Goal: Task Accomplishment & Management: Use online tool/utility

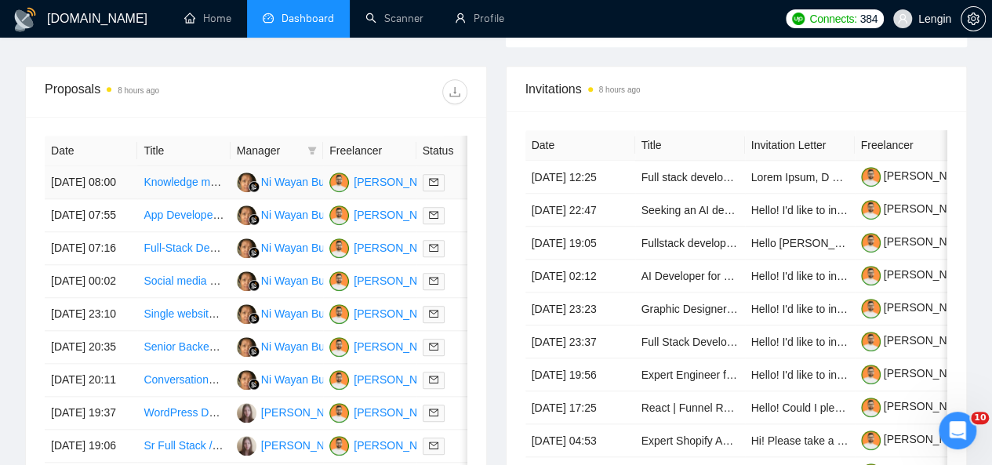
scroll to position [602, 0]
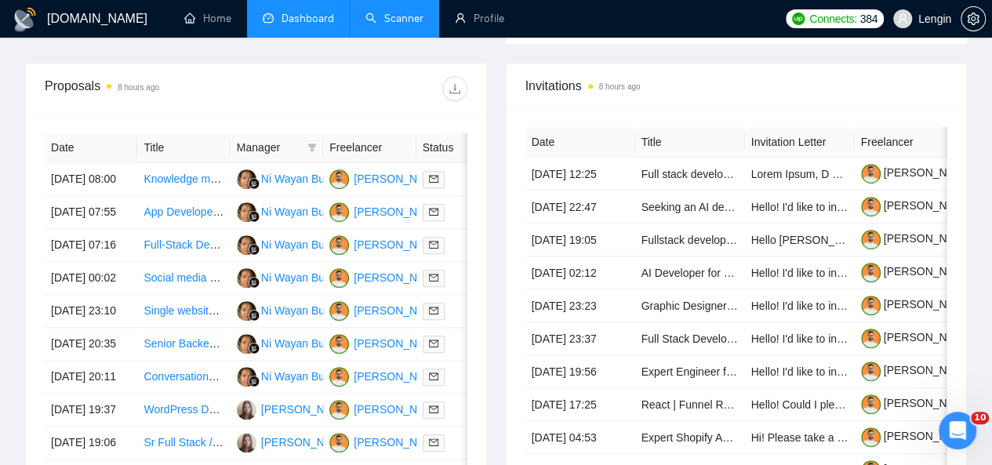
click at [384, 15] on link "Scanner" at bounding box center [394, 18] width 58 height 13
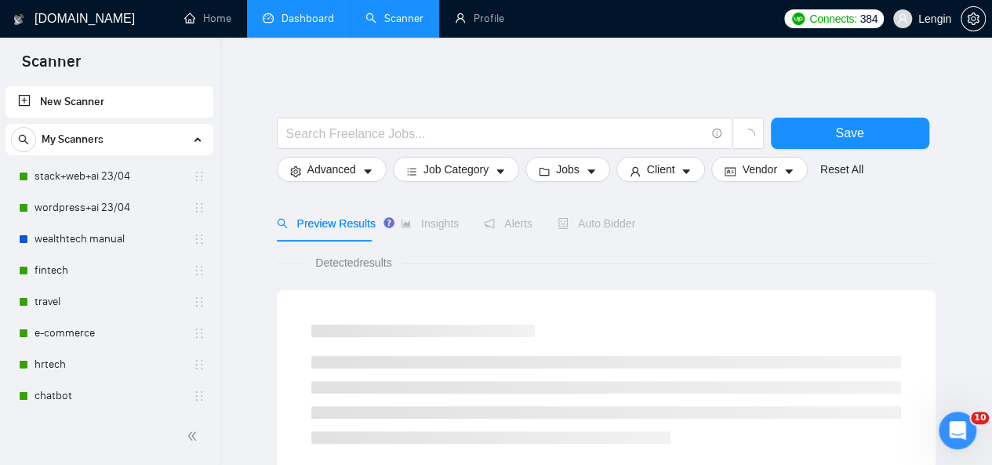
click at [305, 12] on link "Dashboard" at bounding box center [298, 18] width 71 height 13
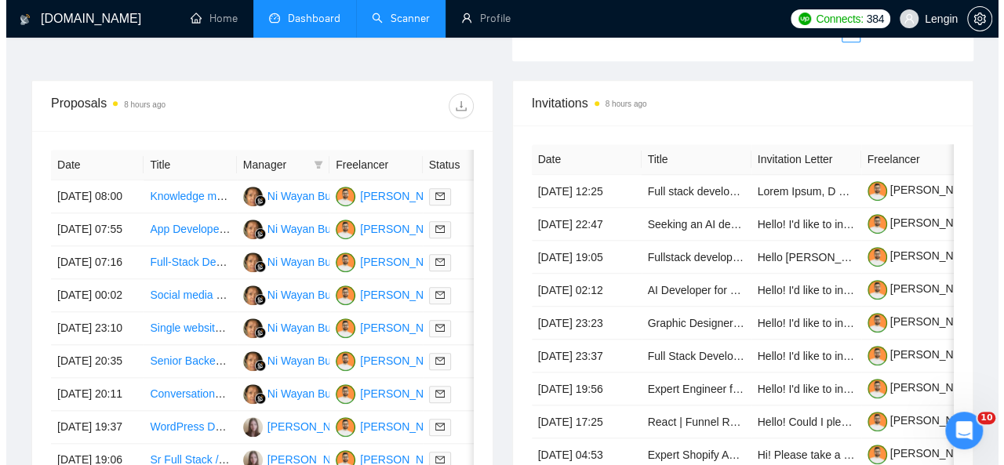
scroll to position [586, 0]
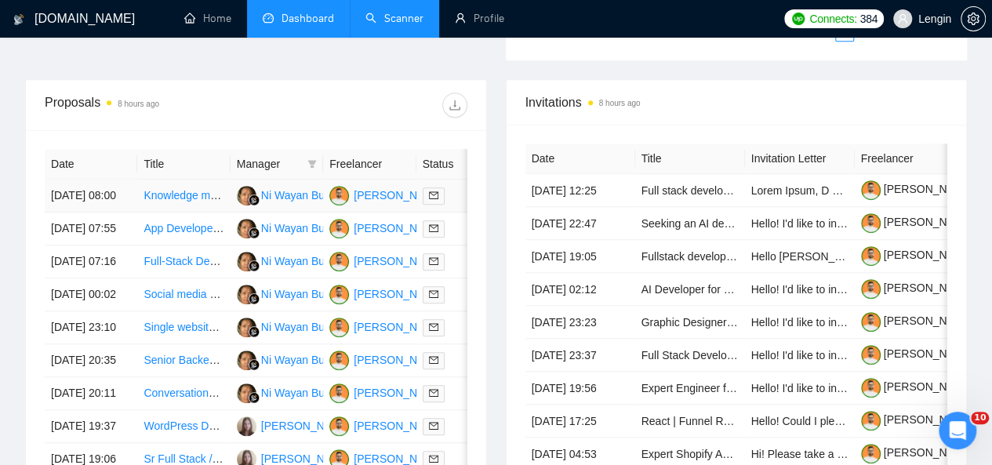
click at [212, 196] on td "Knowledge management system in Obsidian" at bounding box center [183, 196] width 93 height 33
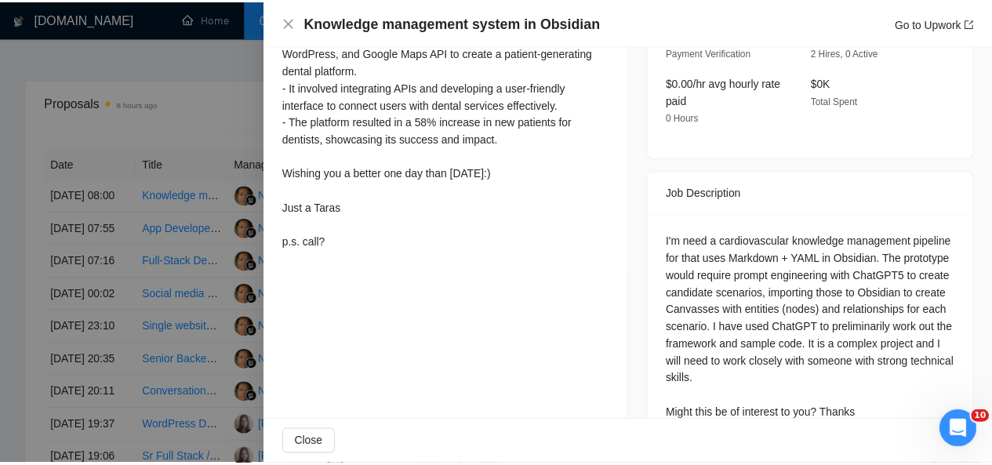
scroll to position [635, 0]
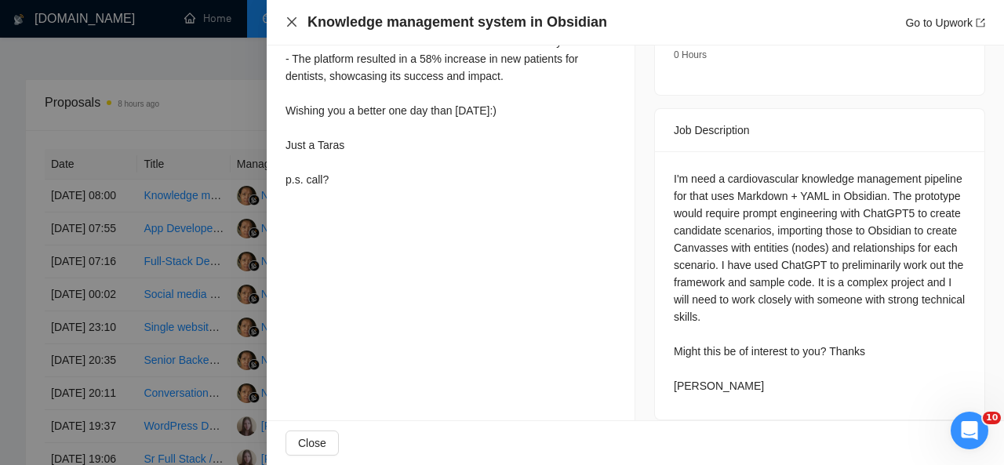
click at [294, 24] on icon "close" at bounding box center [291, 21] width 9 height 9
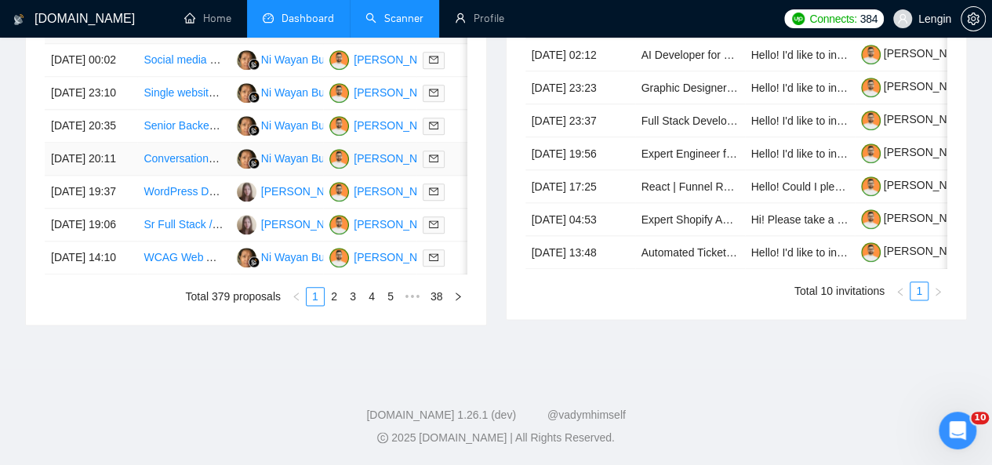
scroll to position [834, 0]
click at [332, 305] on link "2" at bounding box center [333, 296] width 17 height 17
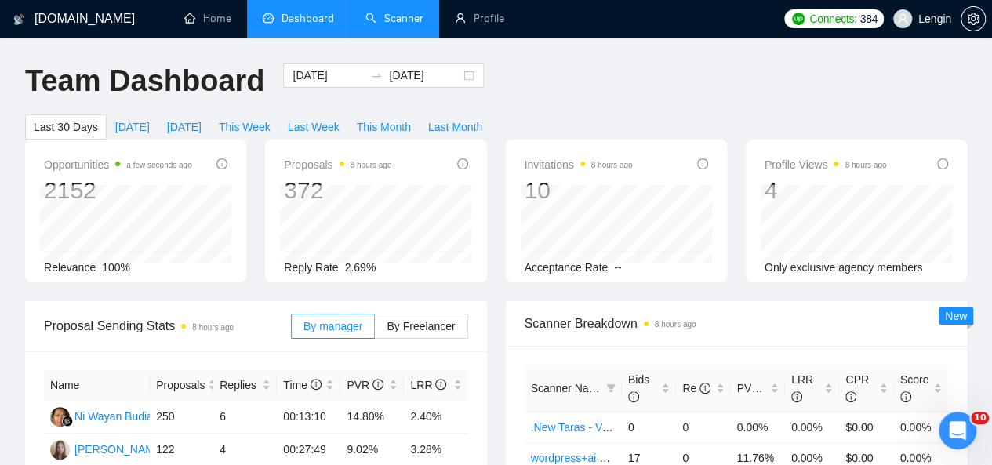
click at [384, 12] on link "Scanner" at bounding box center [394, 18] width 58 height 13
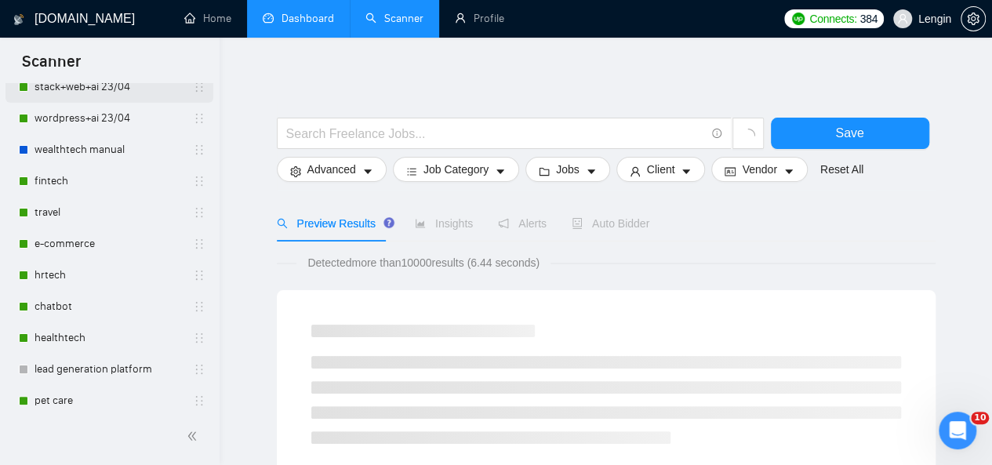
scroll to position [90, 0]
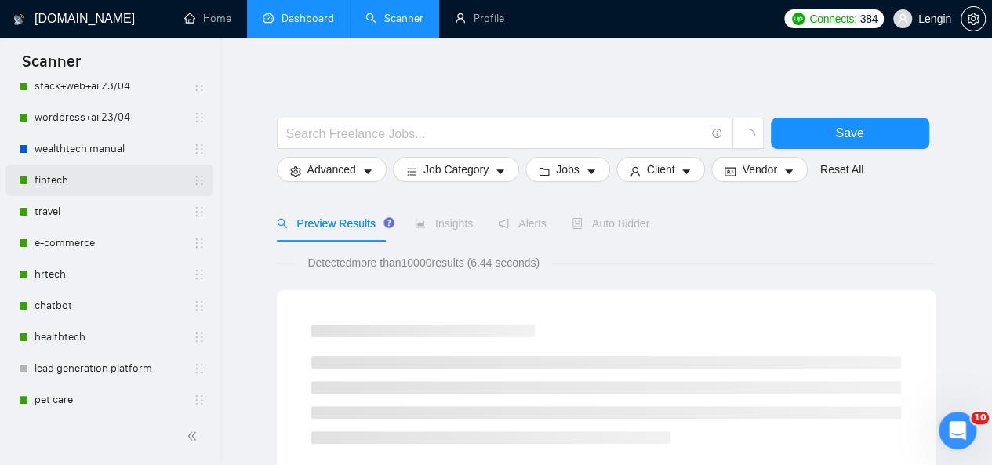
click at [97, 175] on link "fintech" at bounding box center [109, 180] width 149 height 31
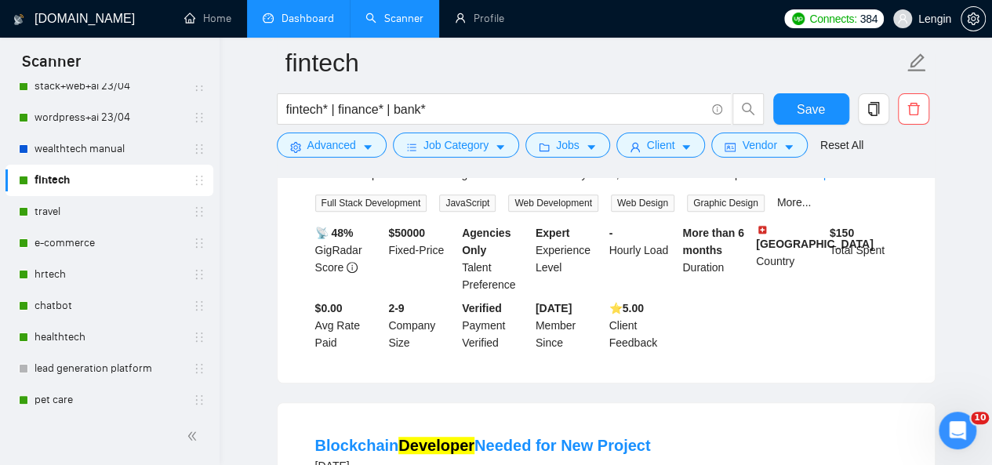
scroll to position [278, 0]
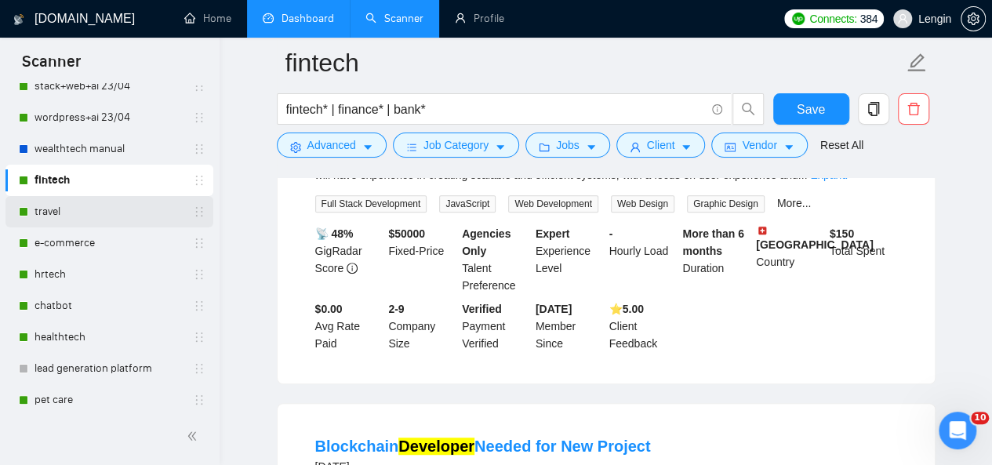
click at [91, 205] on link "travel" at bounding box center [109, 211] width 149 height 31
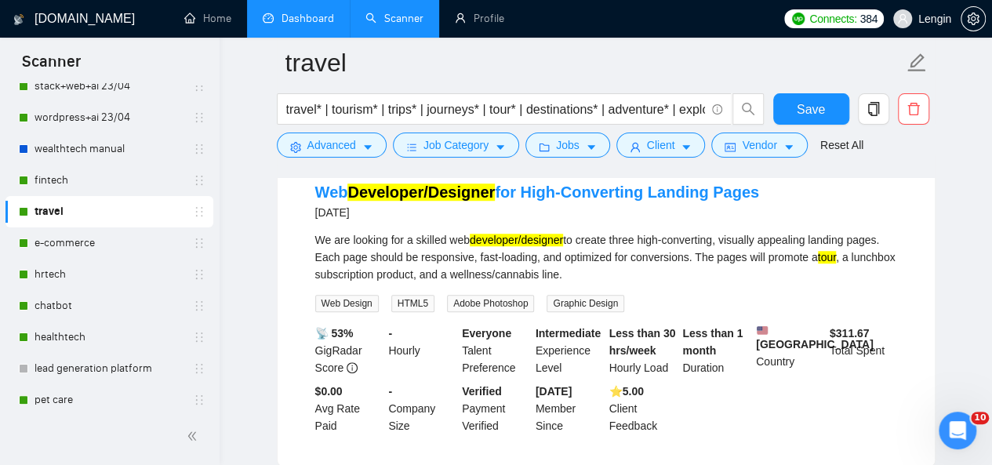
scroll to position [499, 0]
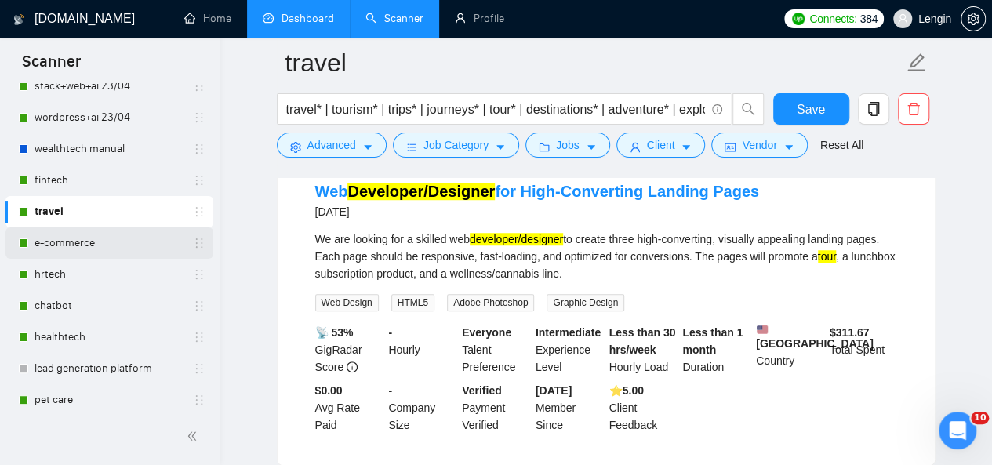
click at [111, 235] on link "e-commerce" at bounding box center [109, 242] width 149 height 31
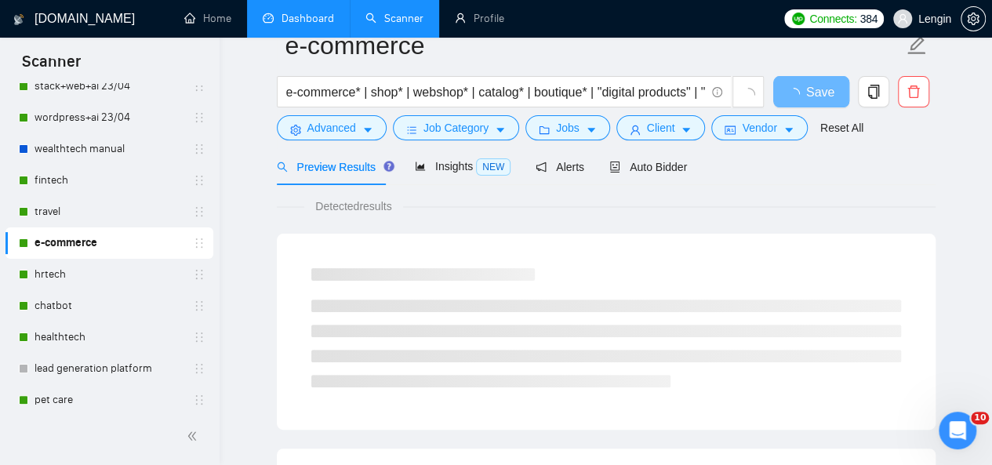
scroll to position [129, 0]
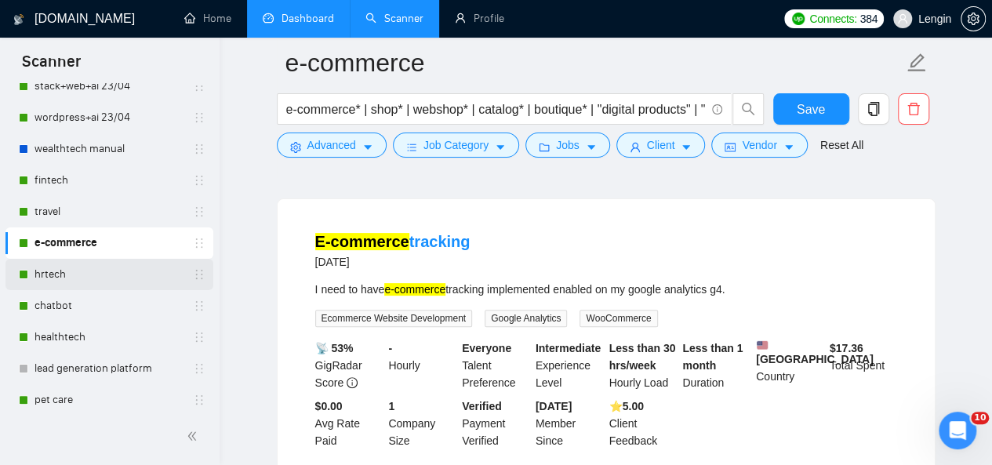
click at [104, 265] on link "hrtech" at bounding box center [109, 274] width 149 height 31
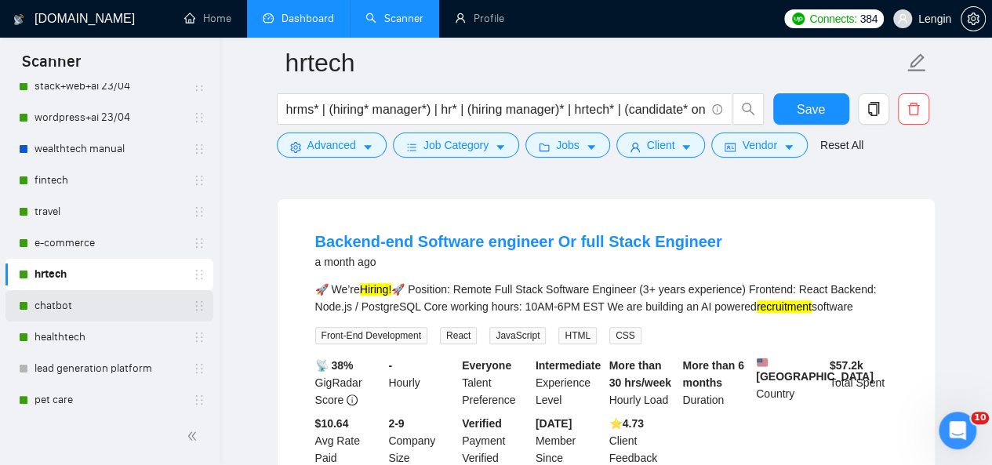
click at [55, 313] on link "chatbot" at bounding box center [109, 305] width 149 height 31
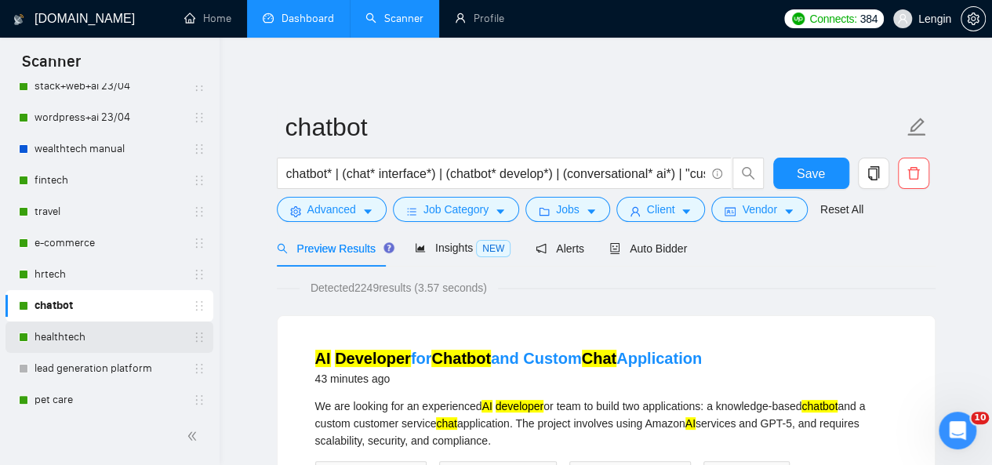
click at [48, 329] on link "healthtech" at bounding box center [109, 337] width 149 height 31
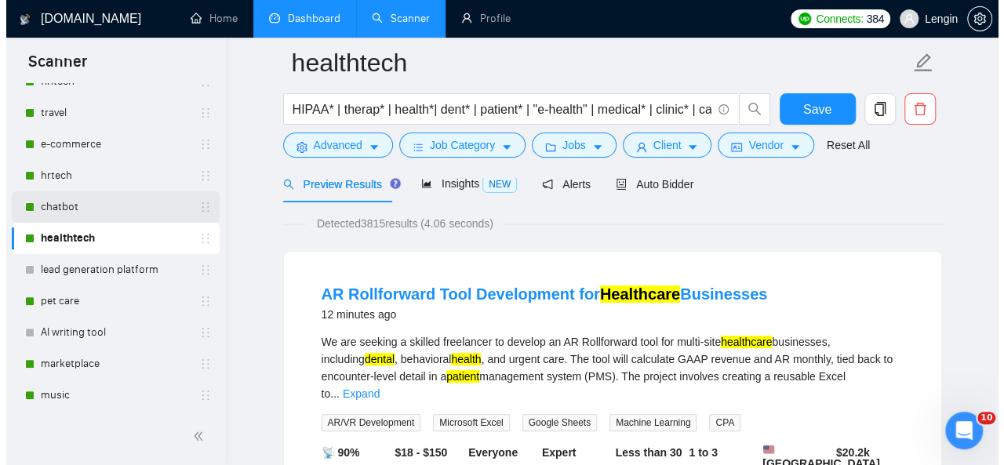
scroll to position [190, 0]
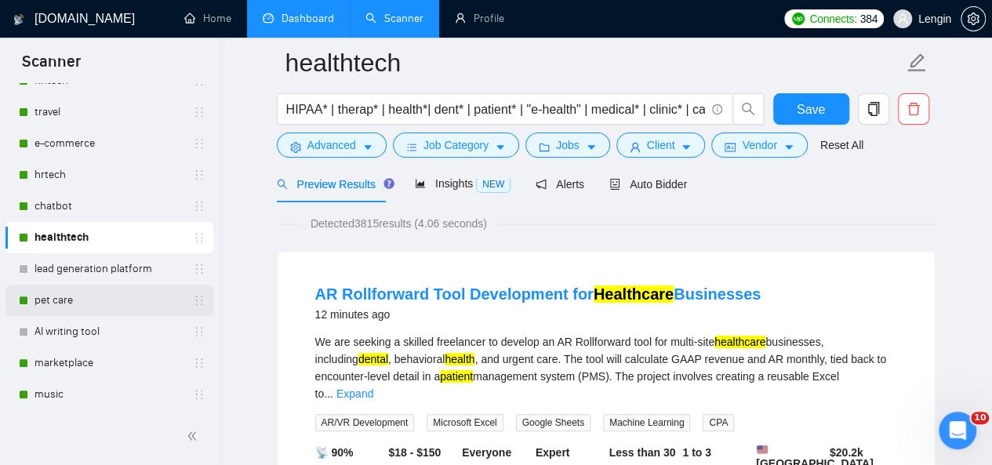
click at [78, 296] on link "pet care" at bounding box center [109, 300] width 149 height 31
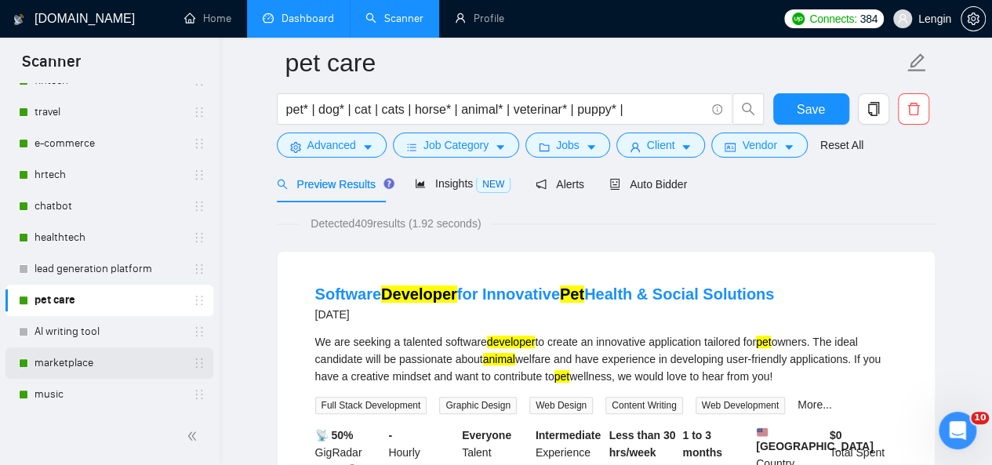
click at [110, 351] on link "marketplace" at bounding box center [109, 362] width 149 height 31
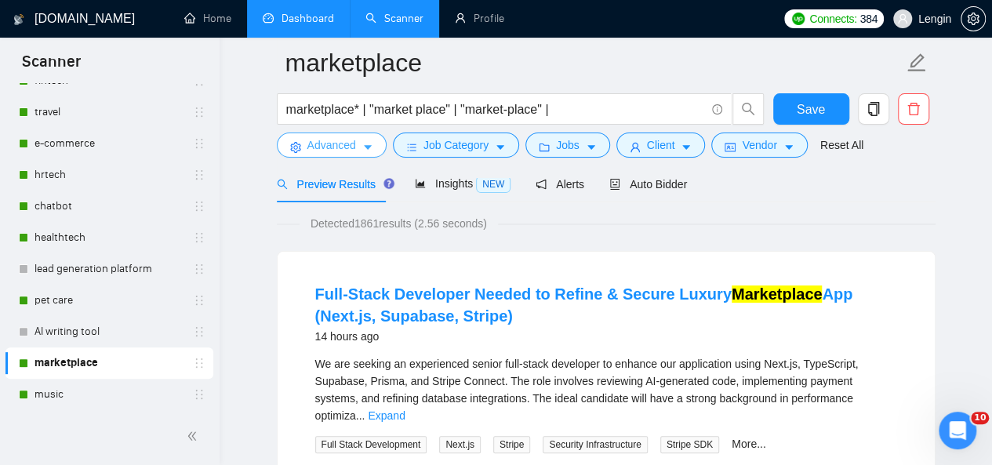
click at [362, 145] on icon "caret-down" at bounding box center [367, 147] width 11 height 11
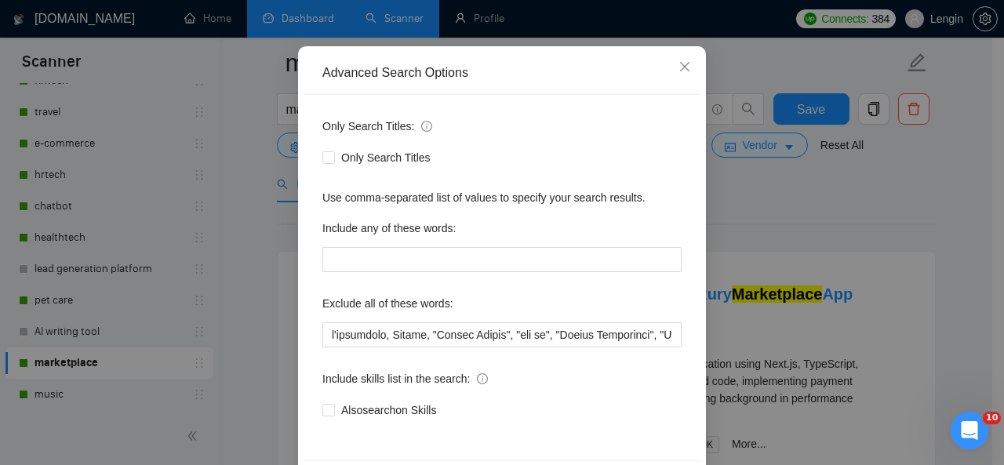
scroll to position [127, 0]
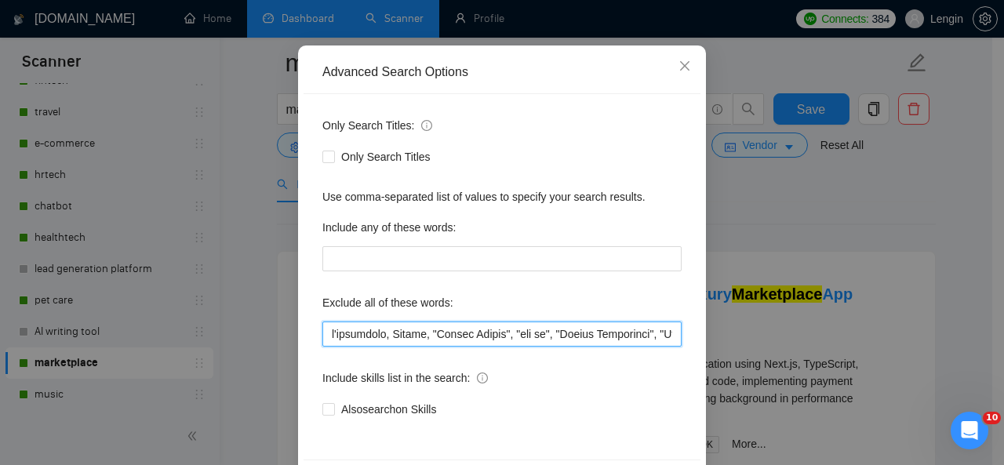
click at [324, 335] on input "text" at bounding box center [501, 334] width 359 height 25
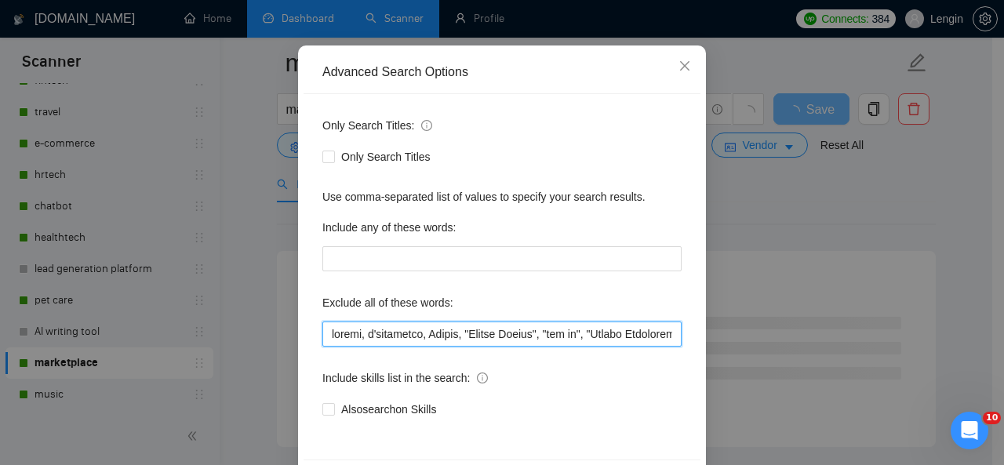
scroll to position [187, 0]
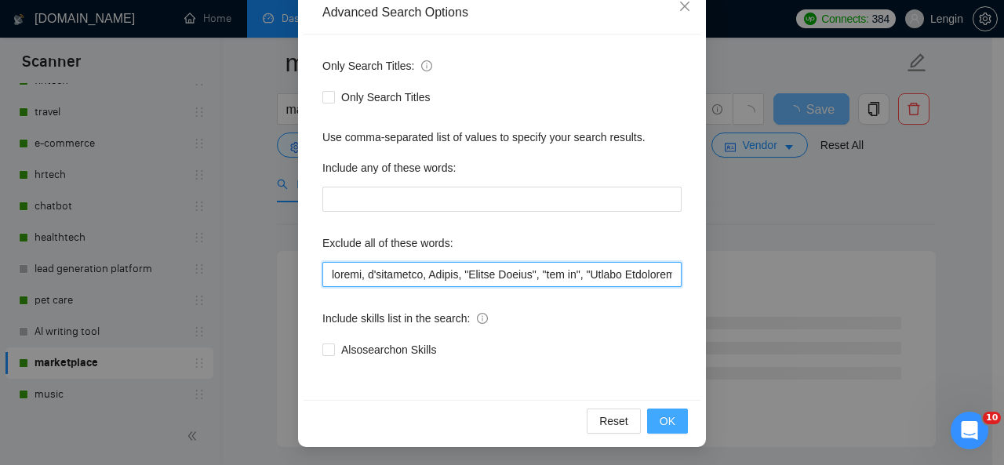
type input "loremi, d'sitametco, Adipis, "Elitse Doeius", "tem in", "Utlabo Etdolorema", "A…"
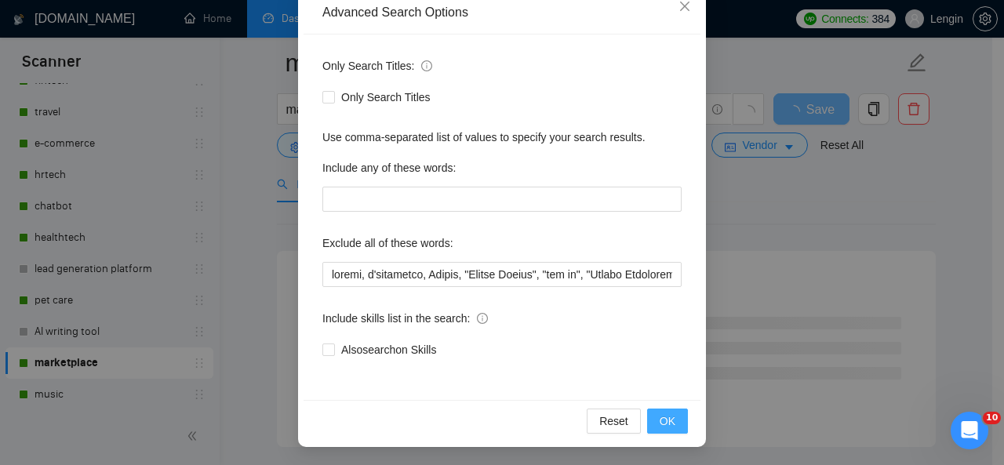
click at [659, 427] on span "OK" at bounding box center [667, 420] width 16 height 17
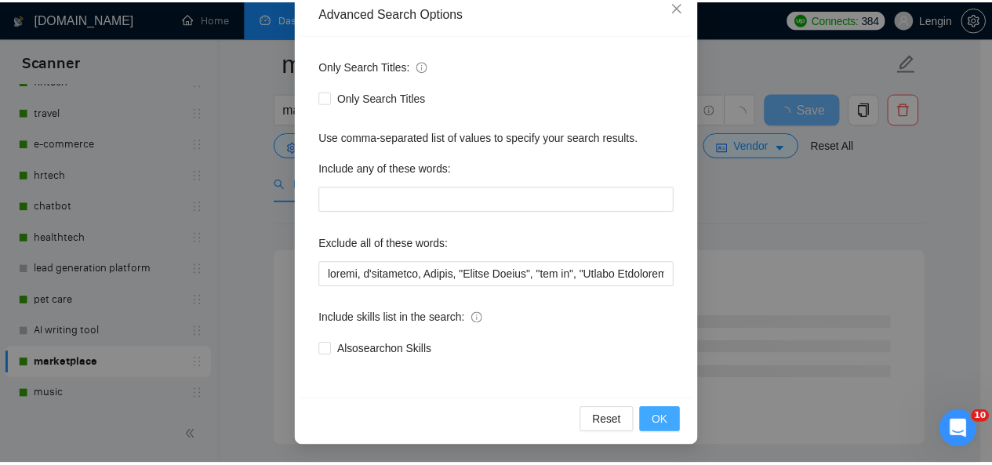
scroll to position [108, 0]
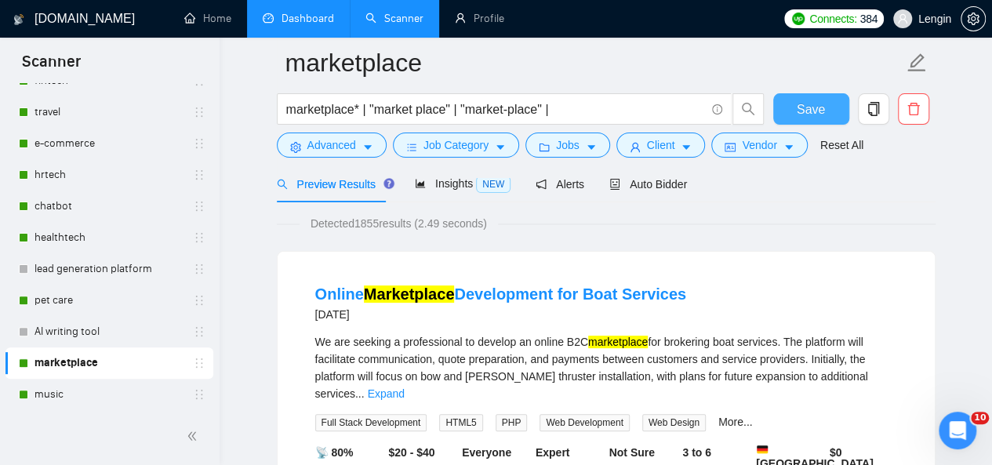
click at [808, 103] on span "Save" at bounding box center [811, 110] width 28 height 20
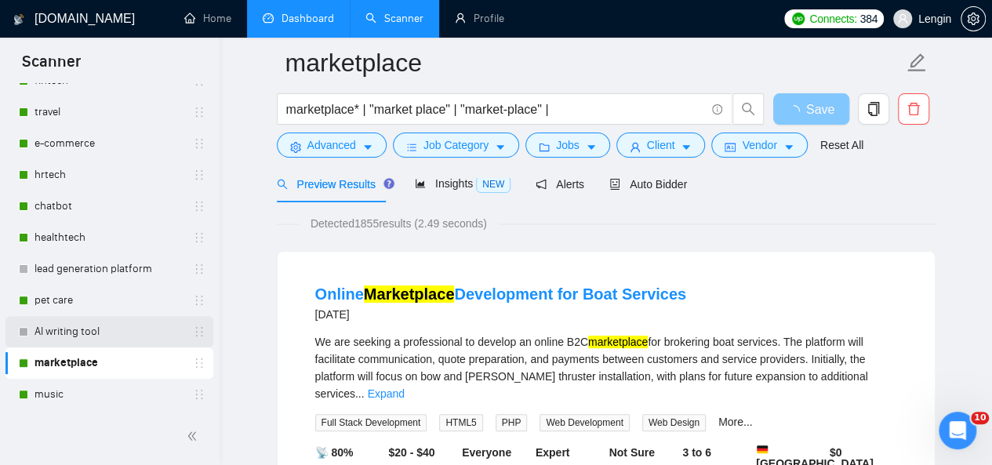
scroll to position [303, 0]
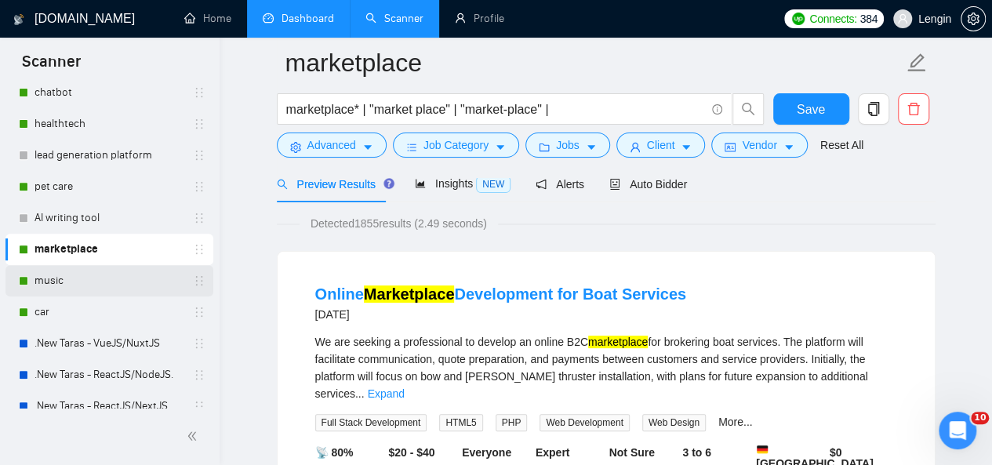
click at [98, 288] on link "music" at bounding box center [109, 280] width 149 height 31
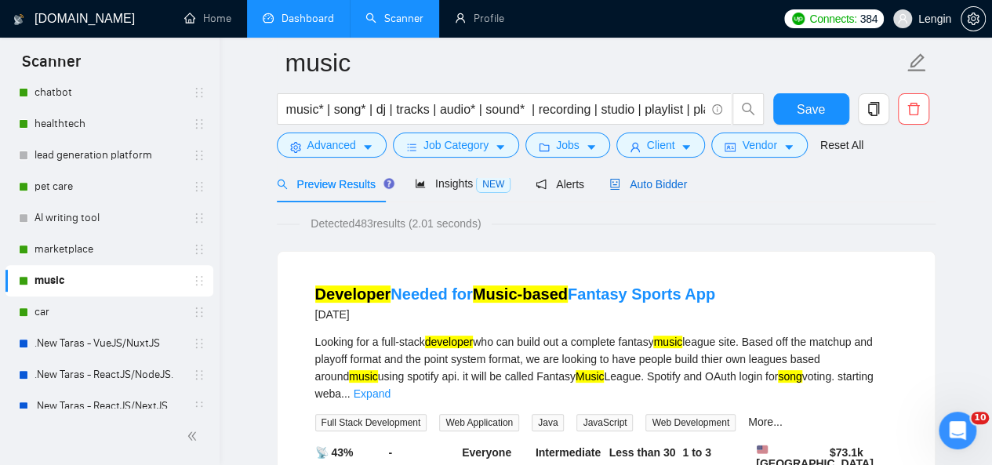
click at [653, 191] on span "Auto Bidder" at bounding box center [648, 184] width 78 height 13
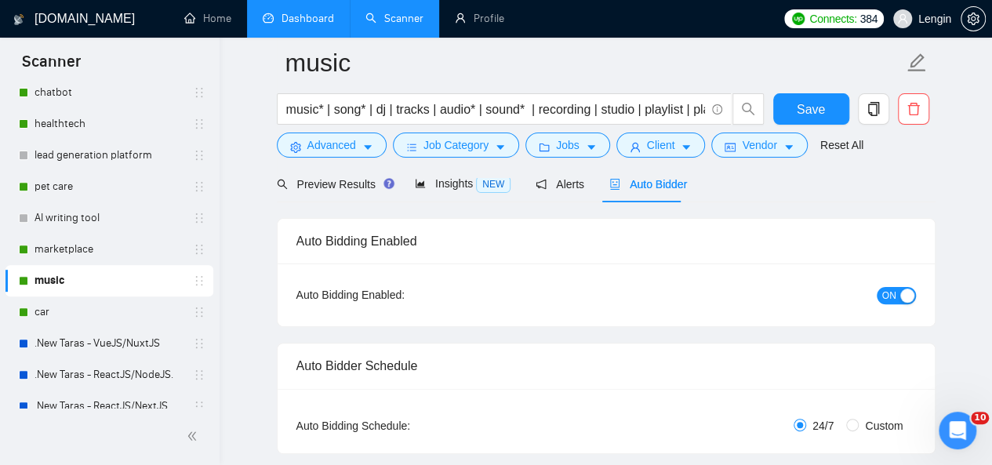
radio input "false"
radio input "true"
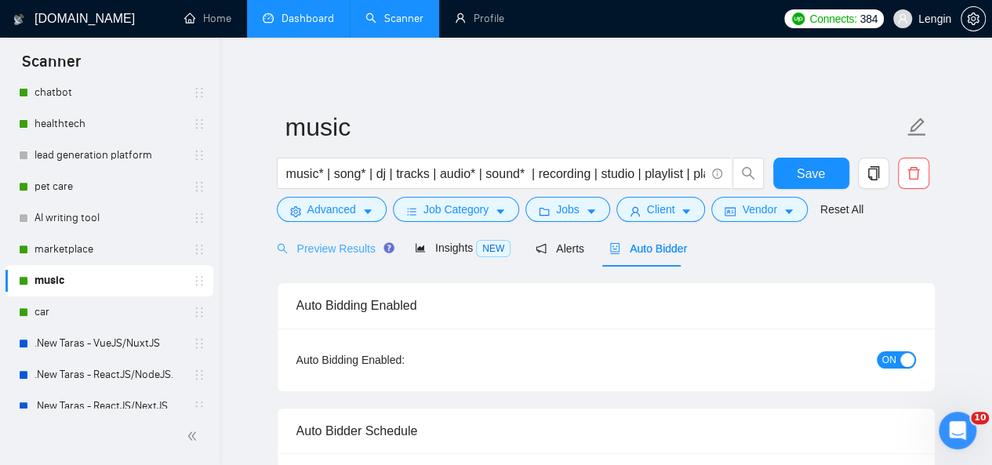
click at [336, 258] on div "Preview Results" at bounding box center [333, 248] width 113 height 37
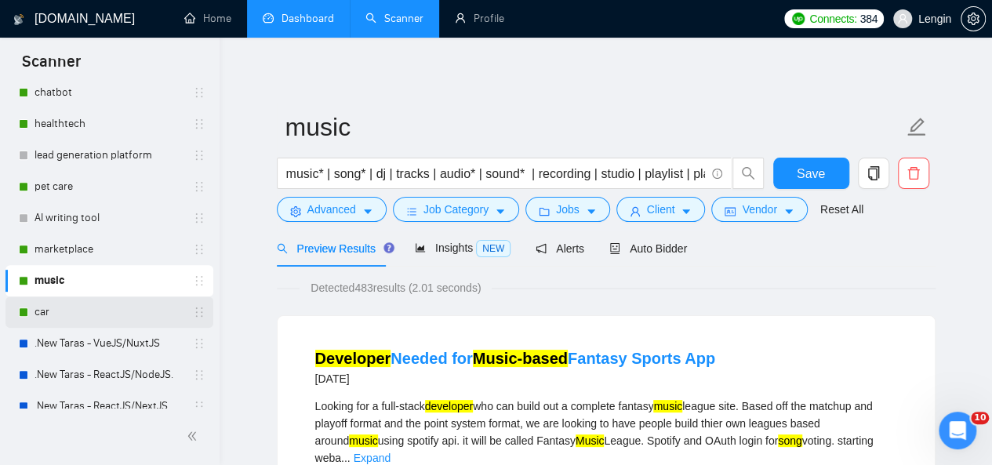
click at [90, 304] on link "car" at bounding box center [109, 311] width 149 height 31
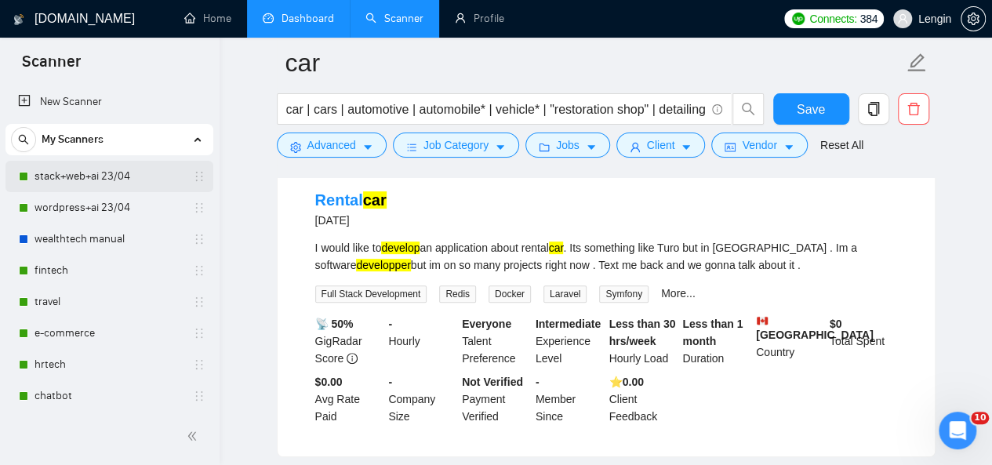
click at [113, 161] on link "stack+web+ai 23/04" at bounding box center [109, 176] width 149 height 31
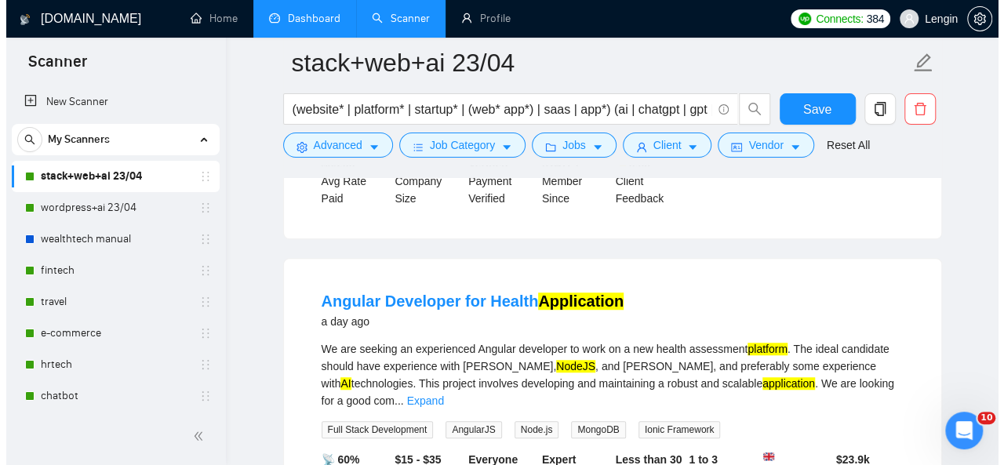
scroll to position [478, 0]
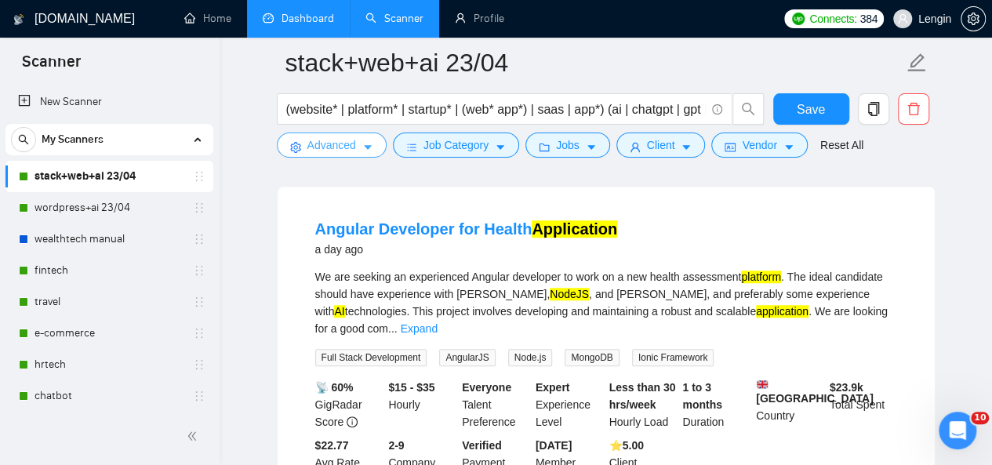
click at [340, 142] on span "Advanced" at bounding box center [331, 144] width 49 height 17
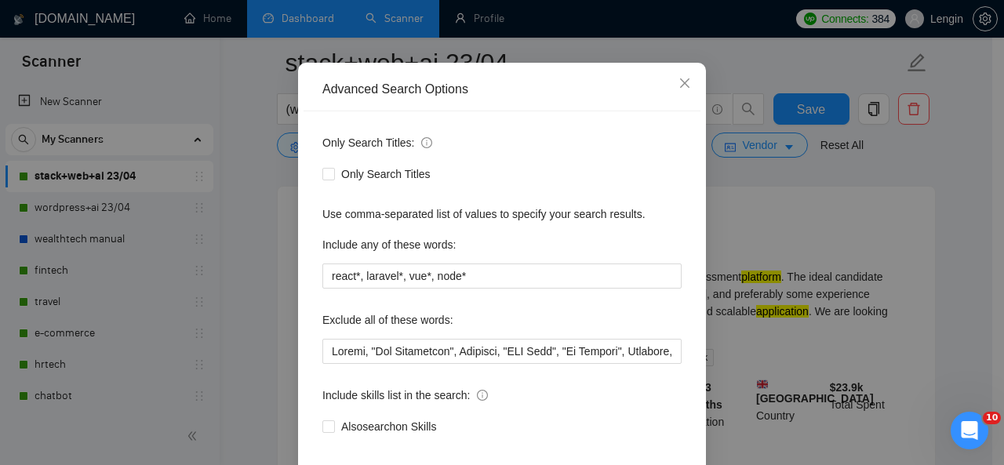
scroll to position [111, 0]
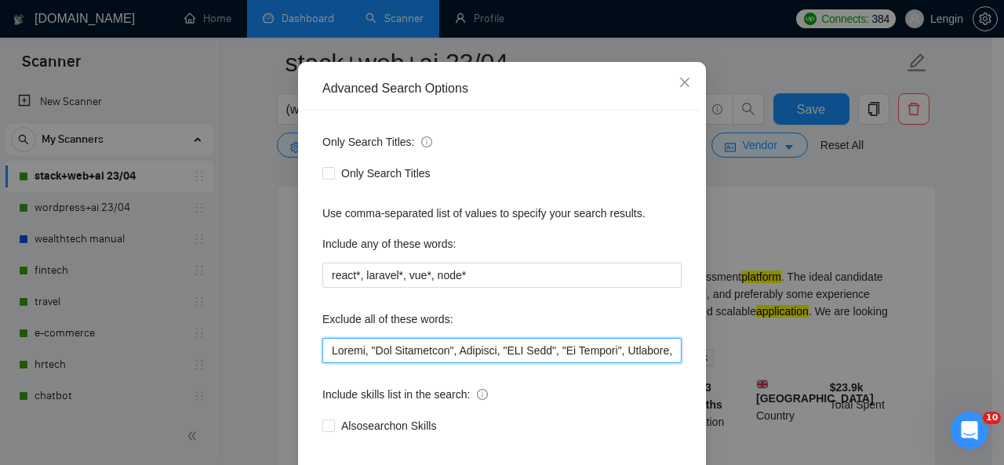
click at [329, 347] on input "text" at bounding box center [501, 350] width 359 height 25
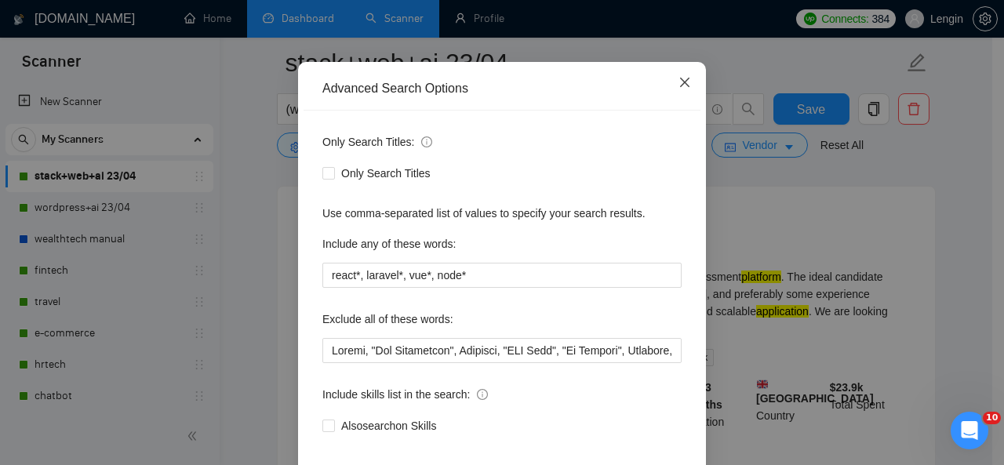
click at [679, 93] on span "Close" at bounding box center [684, 83] width 42 height 42
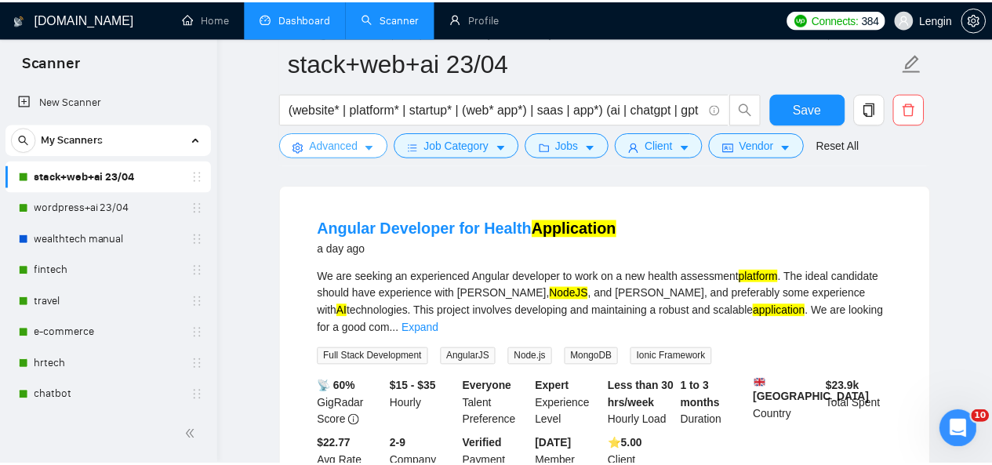
scroll to position [0, 0]
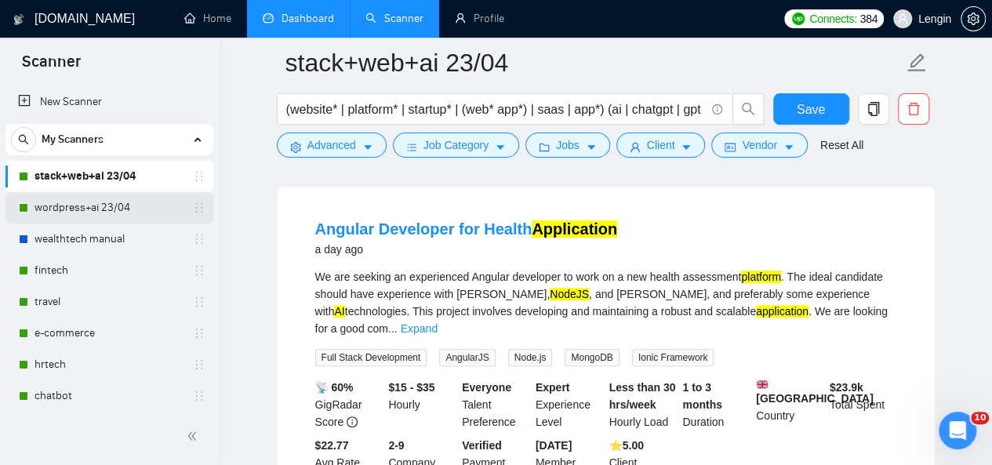
click at [93, 198] on link "wordpress+ai 23/04" at bounding box center [109, 207] width 149 height 31
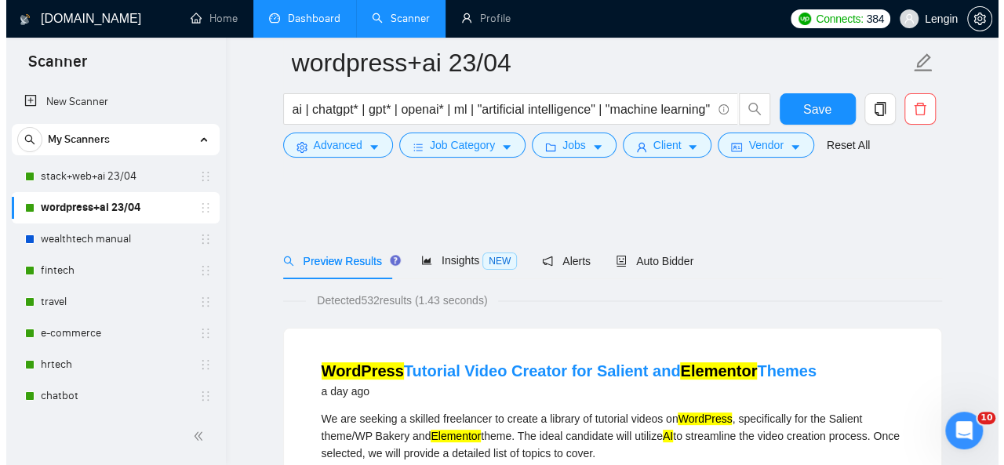
scroll to position [94, 0]
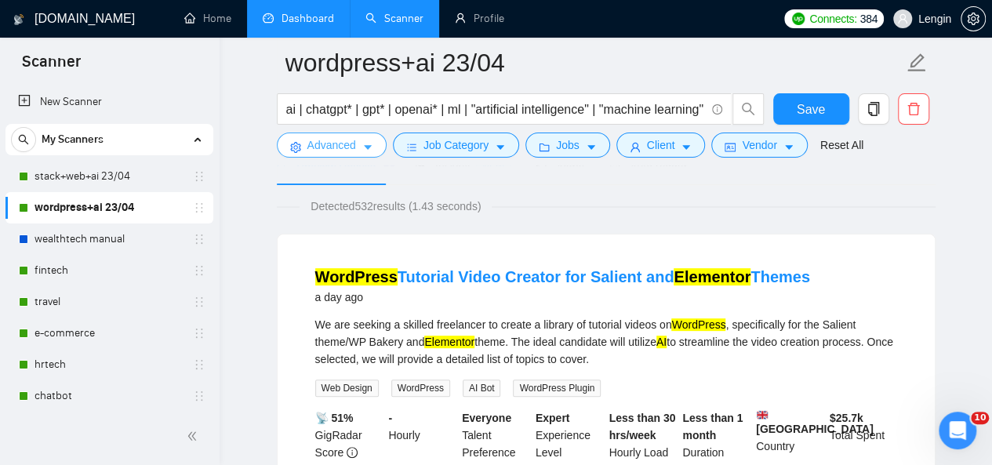
click at [365, 145] on icon "caret-down" at bounding box center [367, 147] width 11 height 11
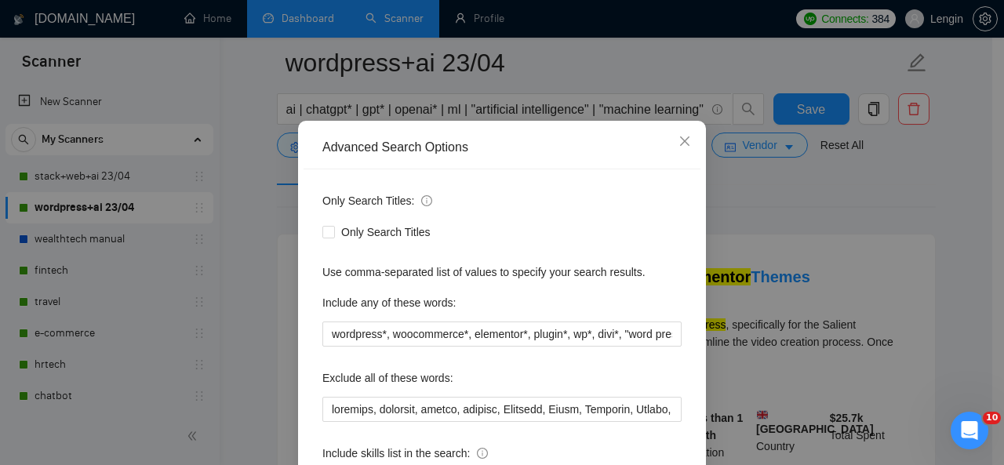
scroll to position [53, 0]
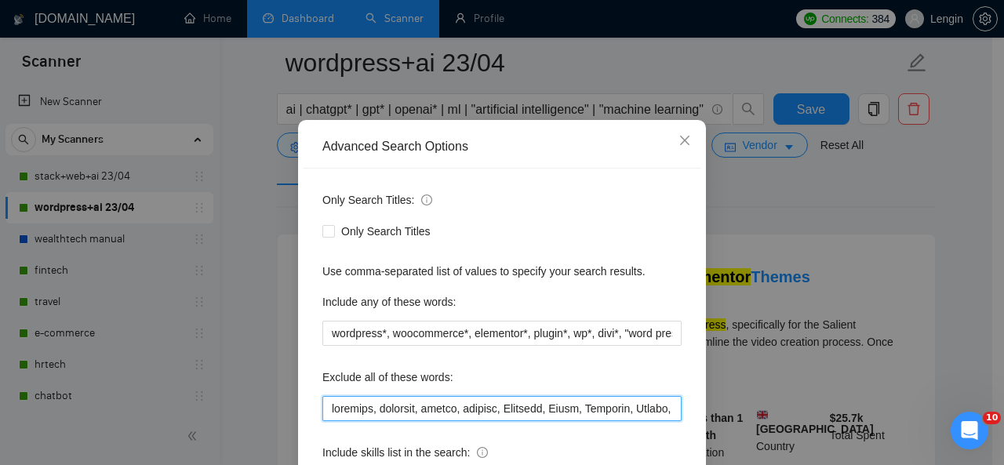
click at [326, 412] on input "text" at bounding box center [501, 408] width 359 height 25
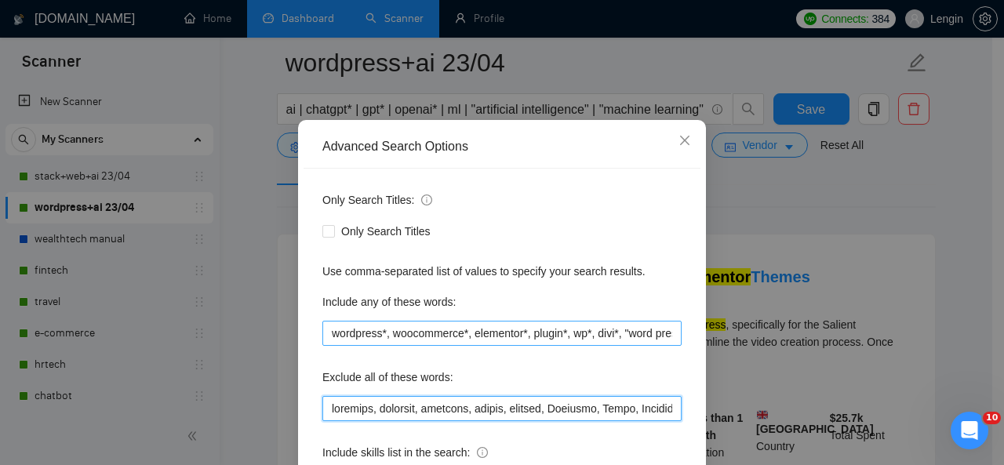
scroll to position [187, 0]
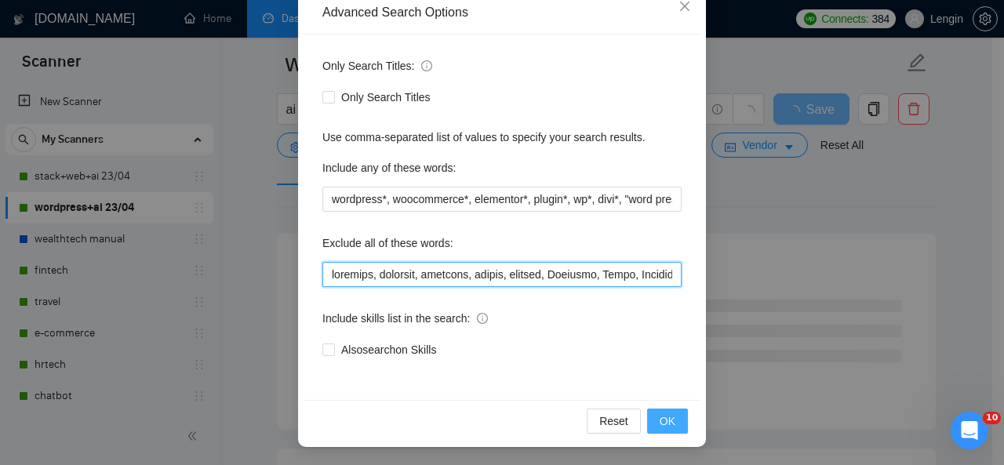
type input "loremips, dolorsit, ametcons, adipis, elitsed, Doeiusmo, Tempo, Incididu, Utlab…"
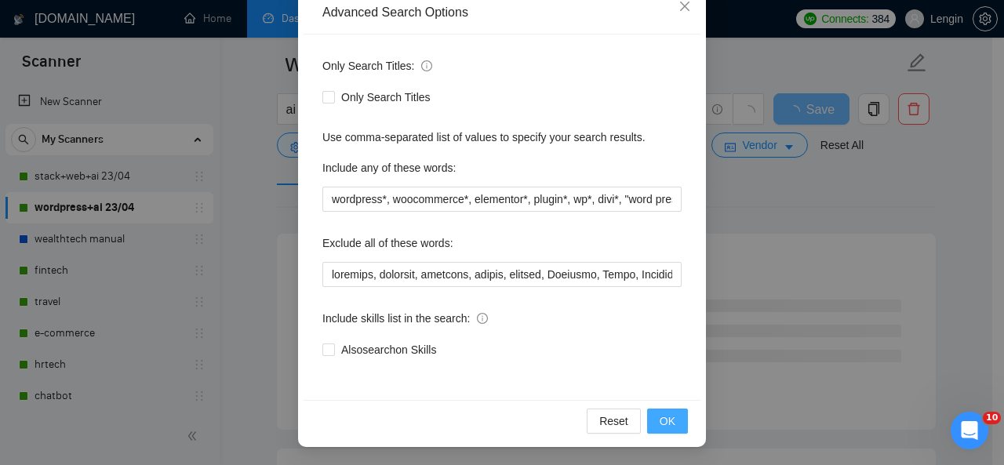
click at [648, 422] on button "OK" at bounding box center [667, 421] width 41 height 25
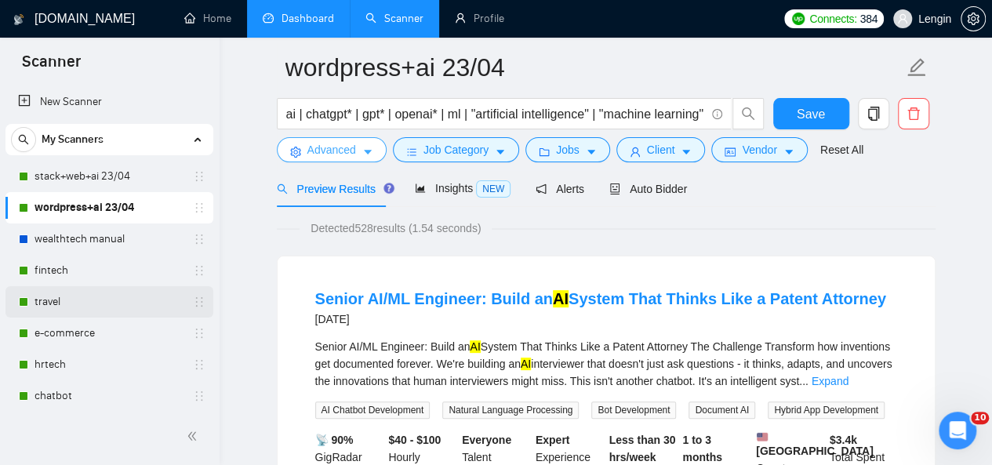
scroll to position [86, 0]
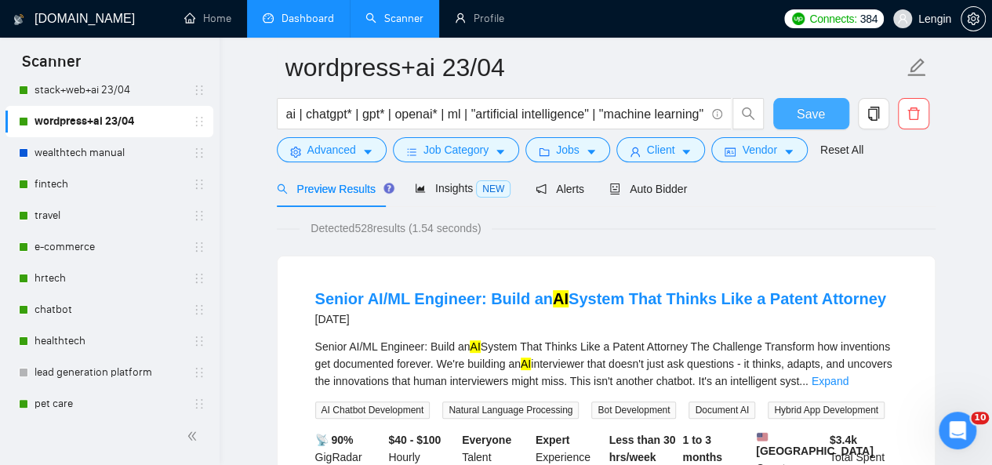
click at [817, 119] on span "Save" at bounding box center [811, 114] width 28 height 20
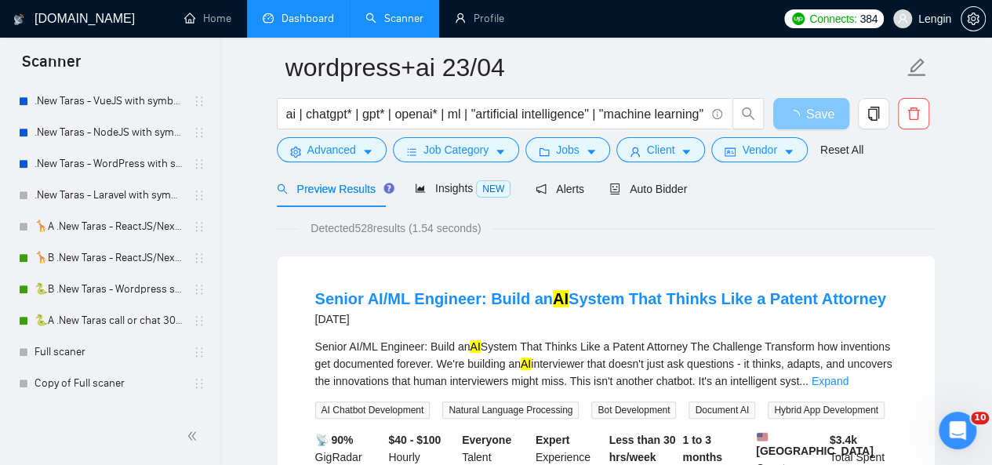
scroll to position [703, 0]
click at [95, 256] on link "🦒B .New Taras - ReactJS/NextJS rel exp 23/04" at bounding box center [109, 257] width 149 height 31
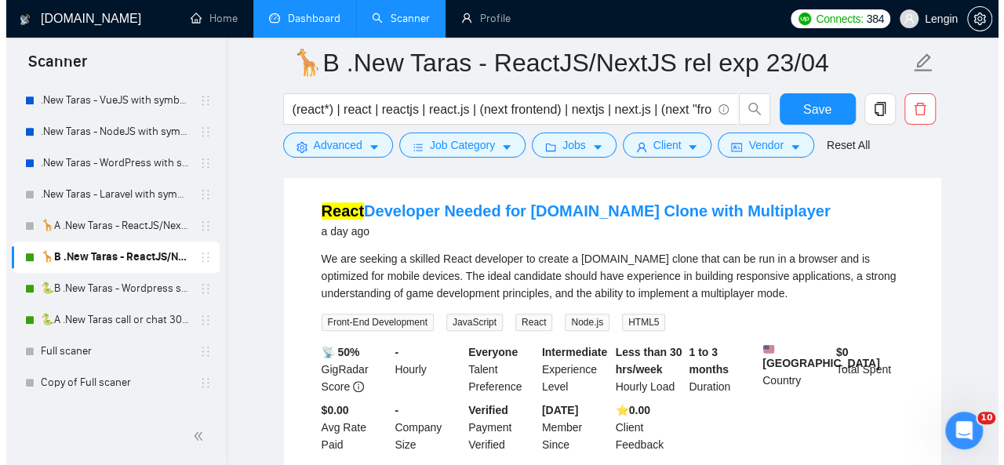
scroll to position [493, 0]
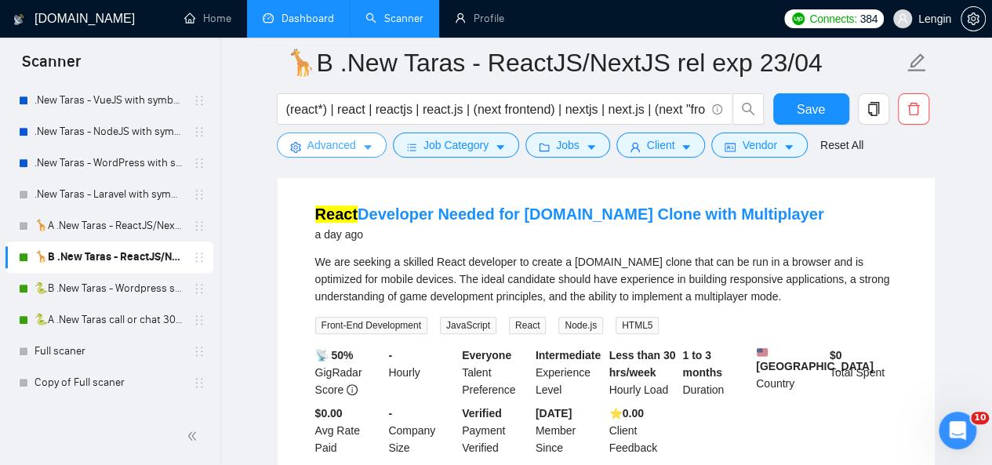
click at [355, 137] on button "Advanced" at bounding box center [332, 145] width 110 height 25
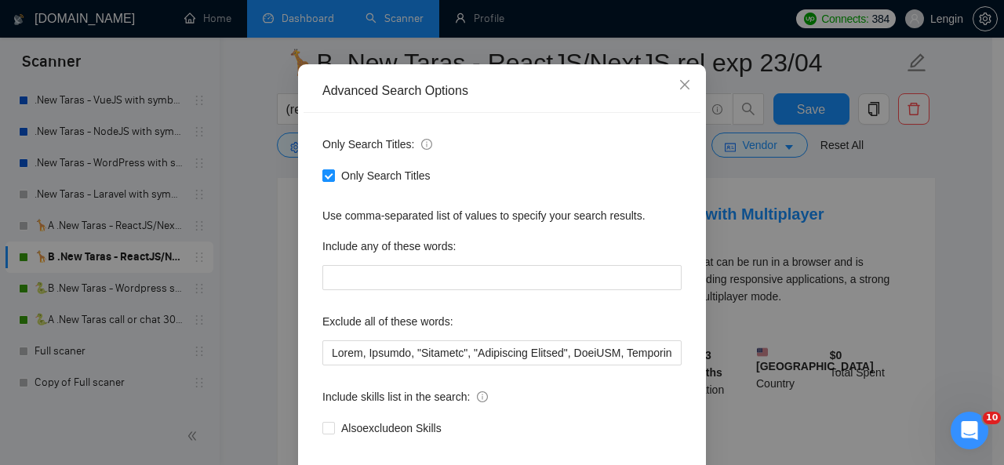
scroll to position [122, 0]
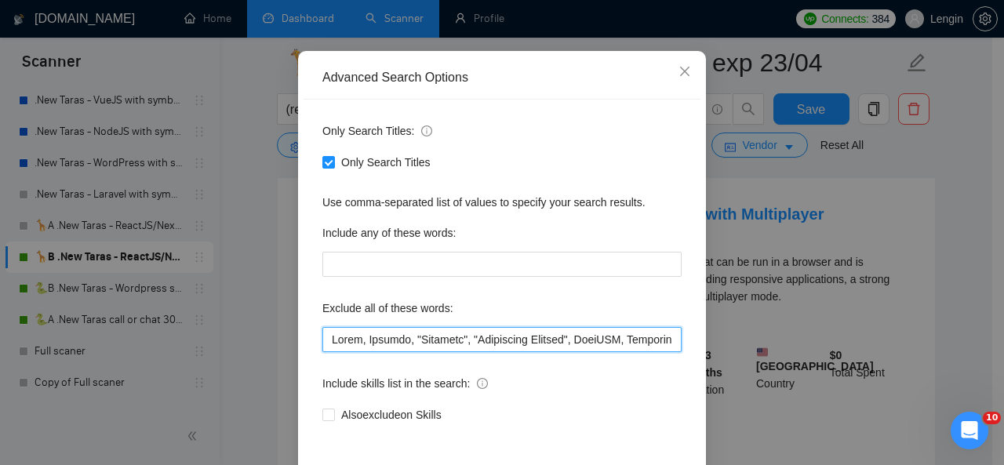
click at [323, 338] on input "text" at bounding box center [501, 339] width 359 height 25
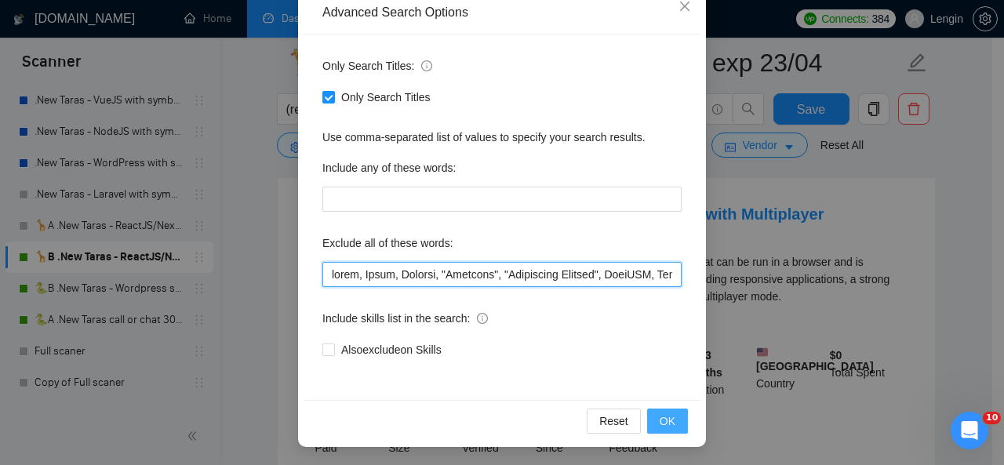
type input "lorem, Ipsum, Dolorsi, "Ametcons", "Adipiscing Elitsed", DoeiUSM, Temporin, Utl…"
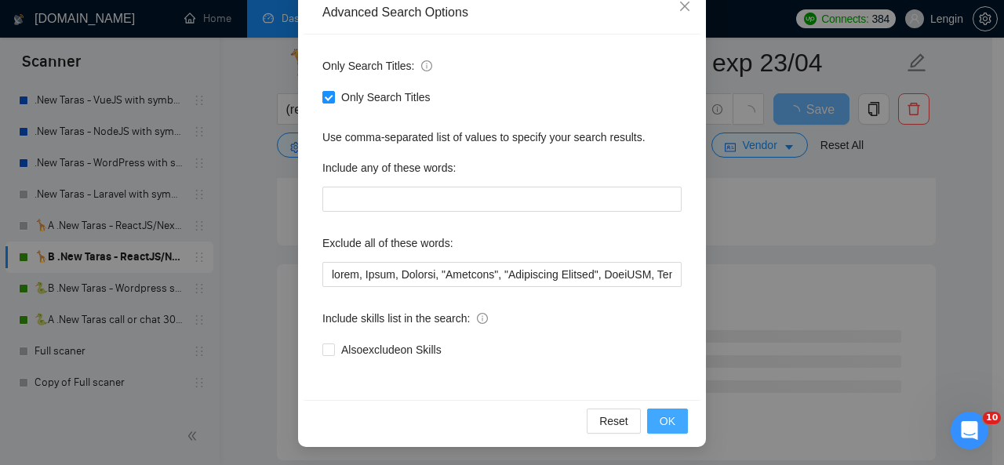
click at [667, 416] on span "OK" at bounding box center [667, 420] width 16 height 17
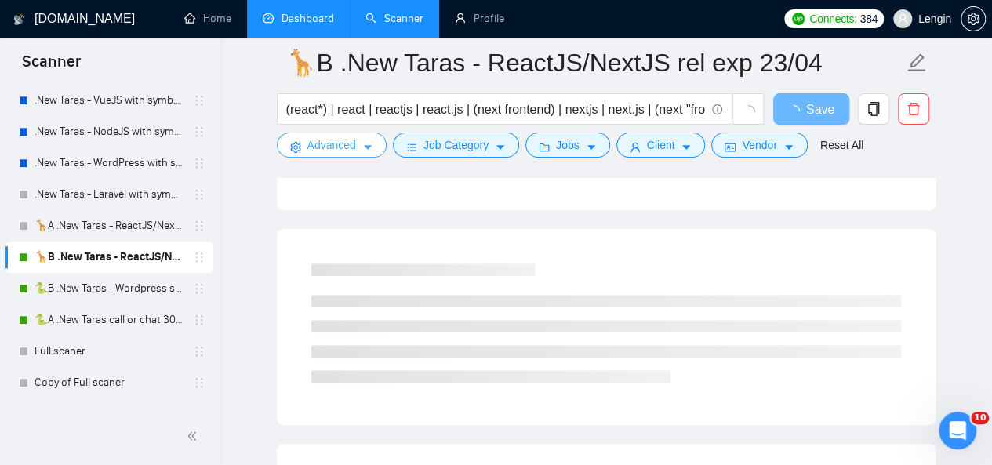
scroll to position [313, 0]
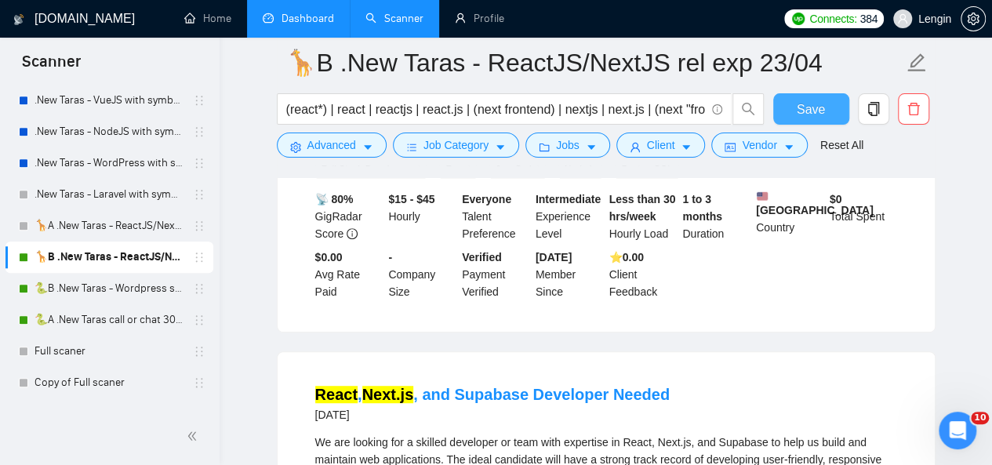
click at [825, 109] on button "Save" at bounding box center [811, 108] width 76 height 31
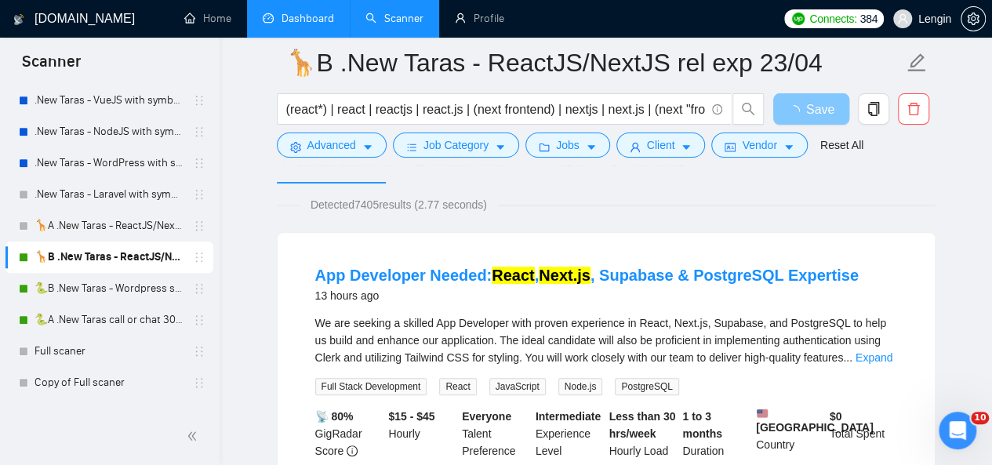
scroll to position [93, 0]
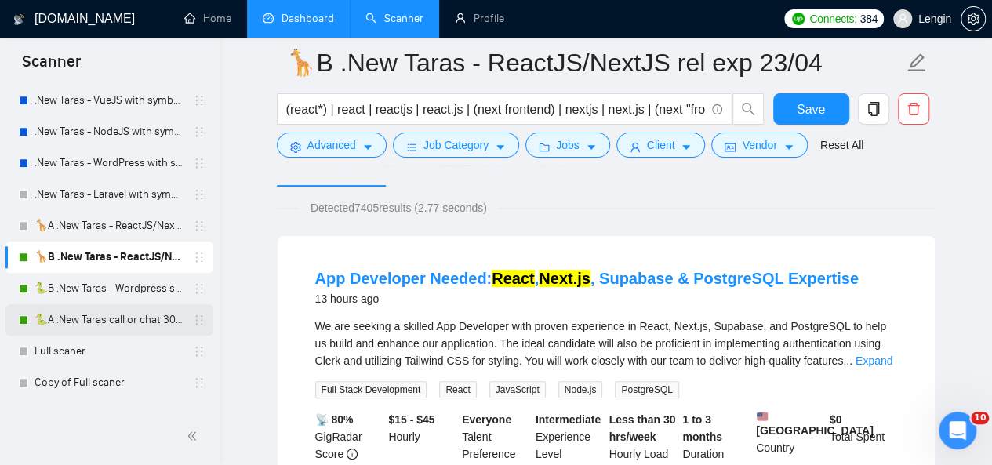
click at [113, 308] on link "🐍A .New Taras call or chat 30%view 0 reply 23/04" at bounding box center [109, 319] width 149 height 31
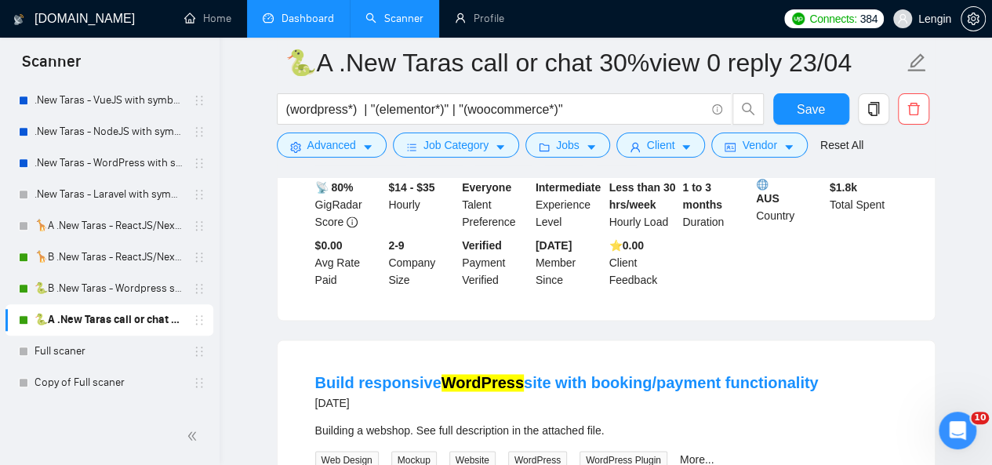
scroll to position [1149, 0]
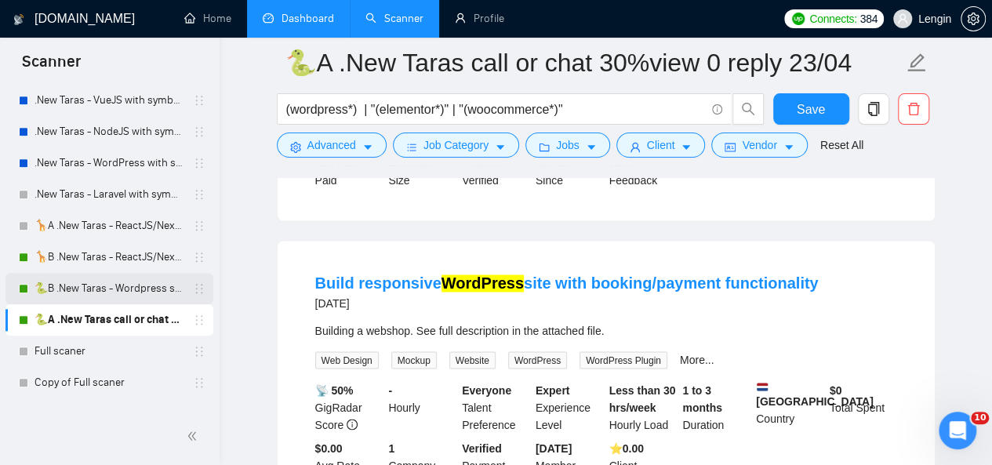
click at [116, 294] on link "🐍B .New Taras - Wordpress short 23/04" at bounding box center [109, 288] width 149 height 31
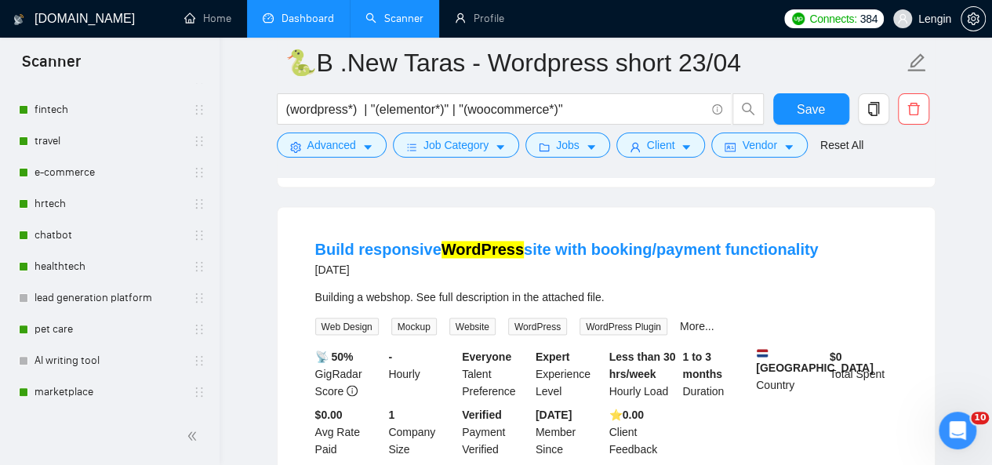
scroll to position [160, 0]
click at [332, 19] on link "Dashboard" at bounding box center [298, 18] width 71 height 13
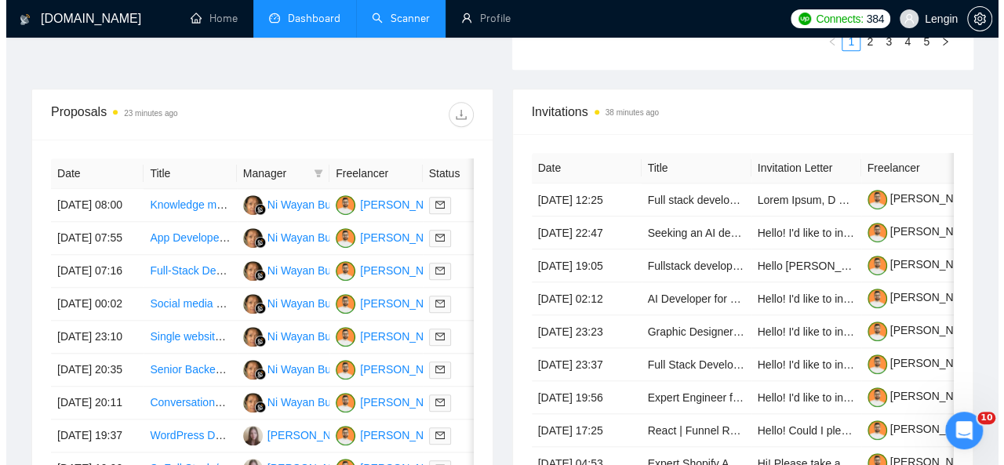
scroll to position [584, 0]
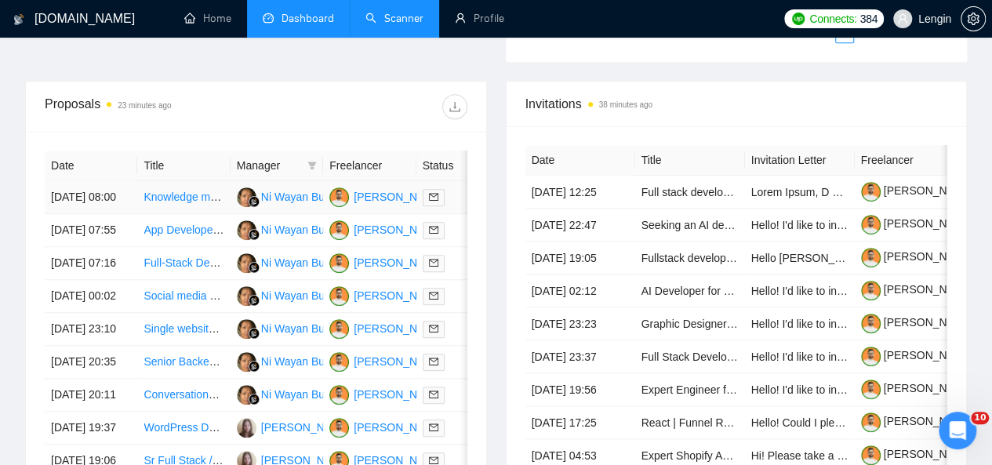
click at [227, 194] on td "Knowledge management system in Obsidian" at bounding box center [183, 197] width 93 height 33
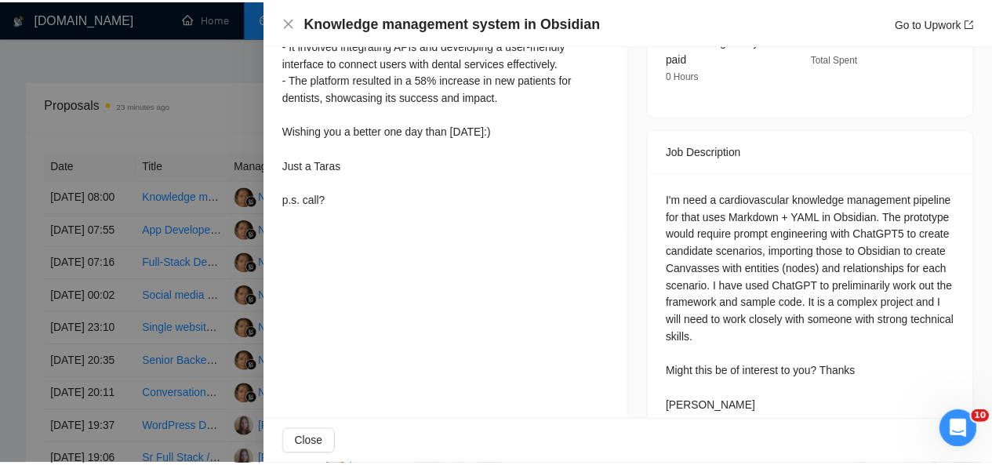
scroll to position [635, 0]
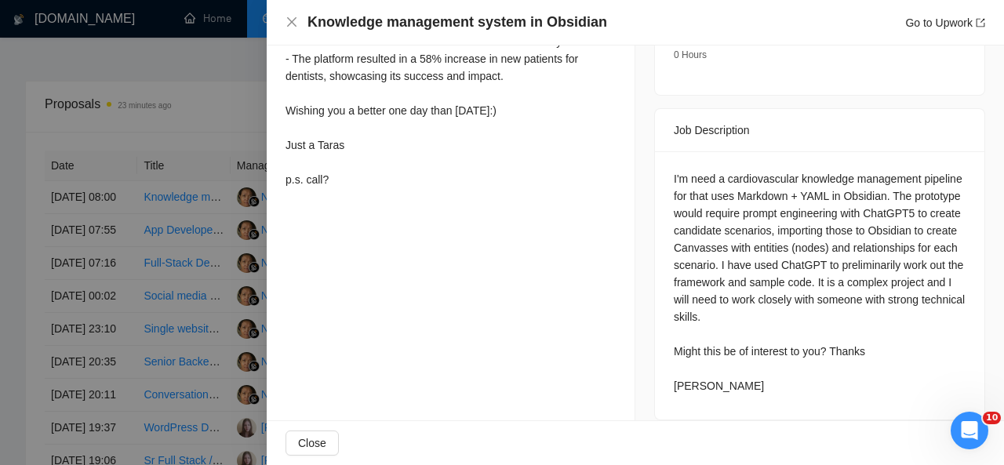
click at [888, 180] on div "I'm need a cardiovascular knowledge management pipeline for that uses Markdown …" at bounding box center [820, 282] width 292 height 224
copy div "Obsidian"
click at [289, 20] on icon "close" at bounding box center [291, 21] width 9 height 9
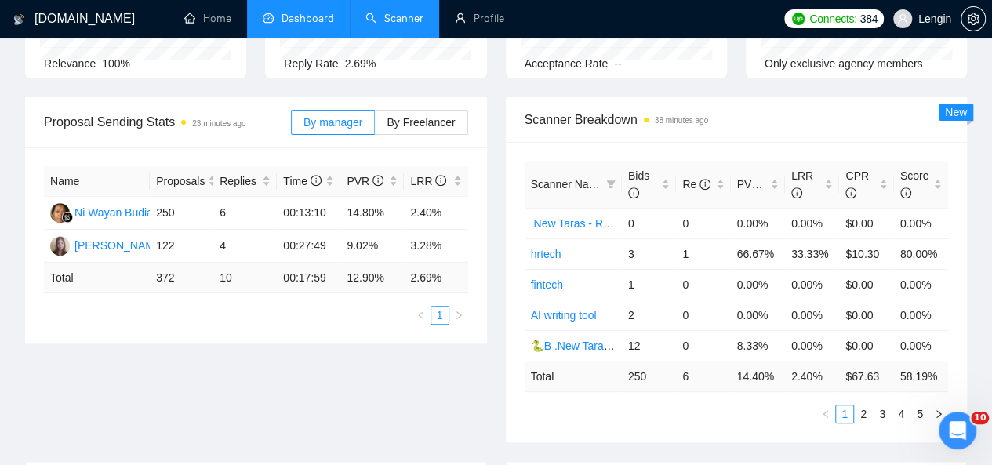
scroll to position [0, 0]
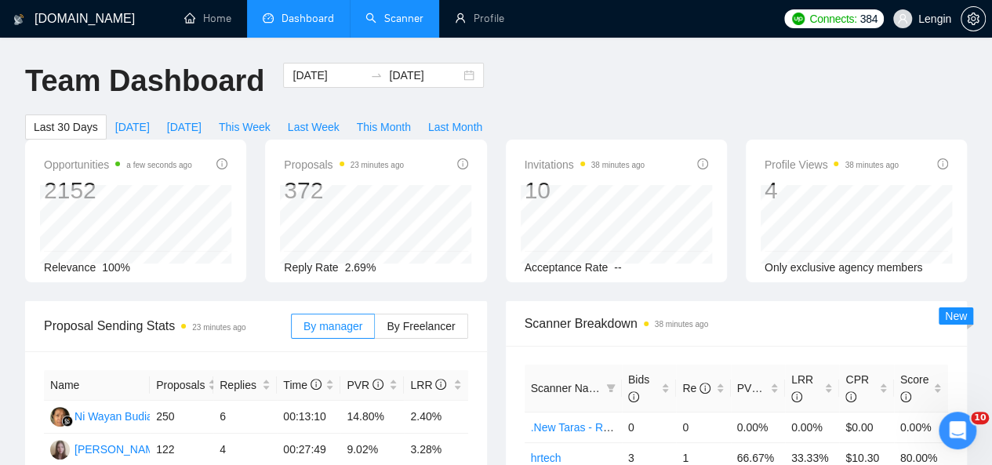
click at [398, 25] on link "Scanner" at bounding box center [394, 18] width 58 height 13
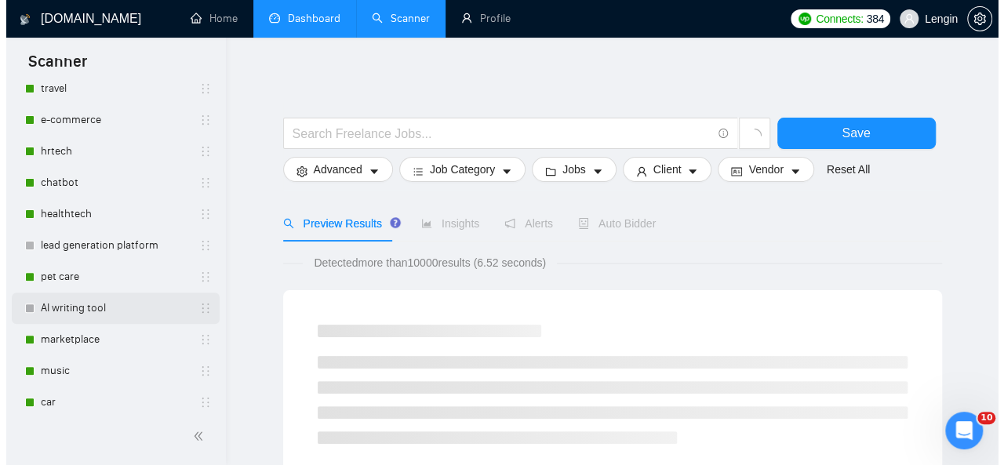
scroll to position [212, 0]
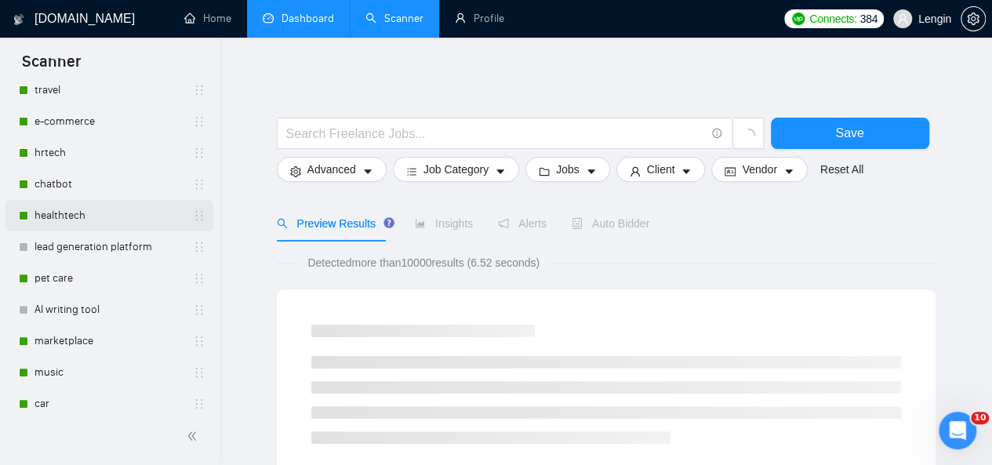
click at [98, 218] on link "healthtech" at bounding box center [109, 215] width 149 height 31
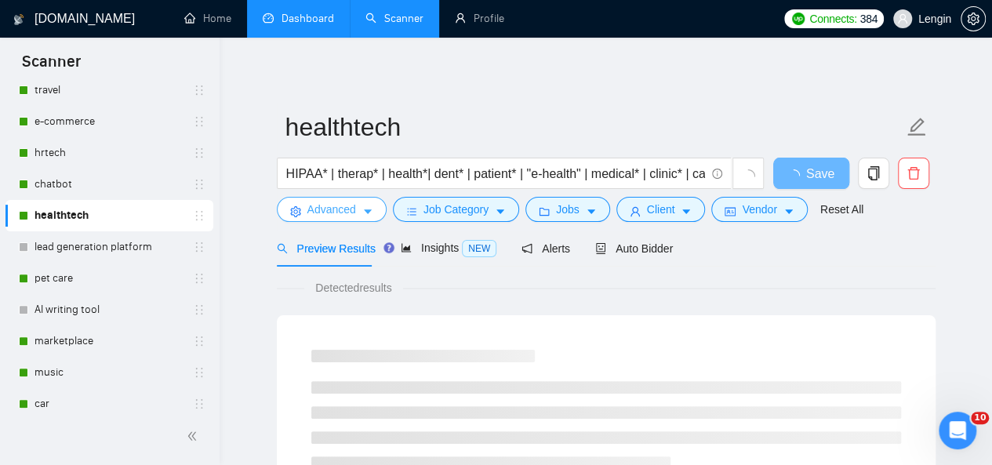
click at [343, 207] on span "Advanced" at bounding box center [331, 209] width 49 height 17
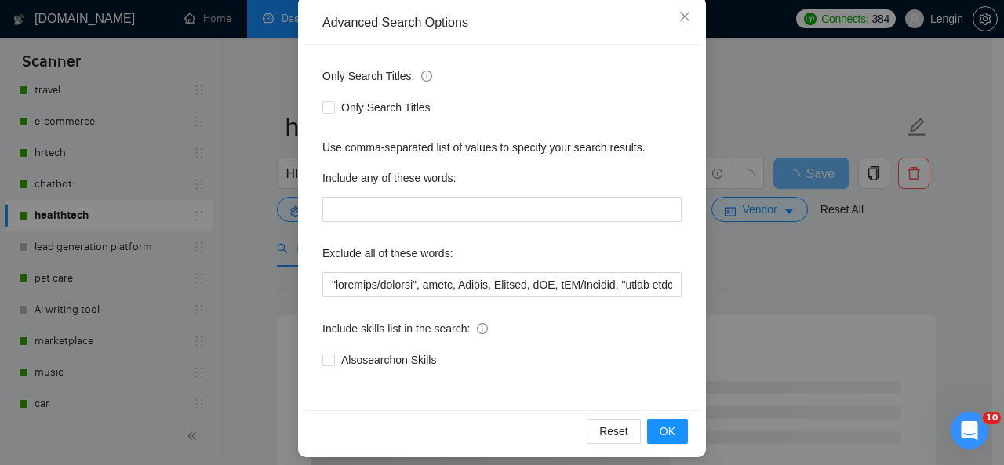
scroll to position [187, 0]
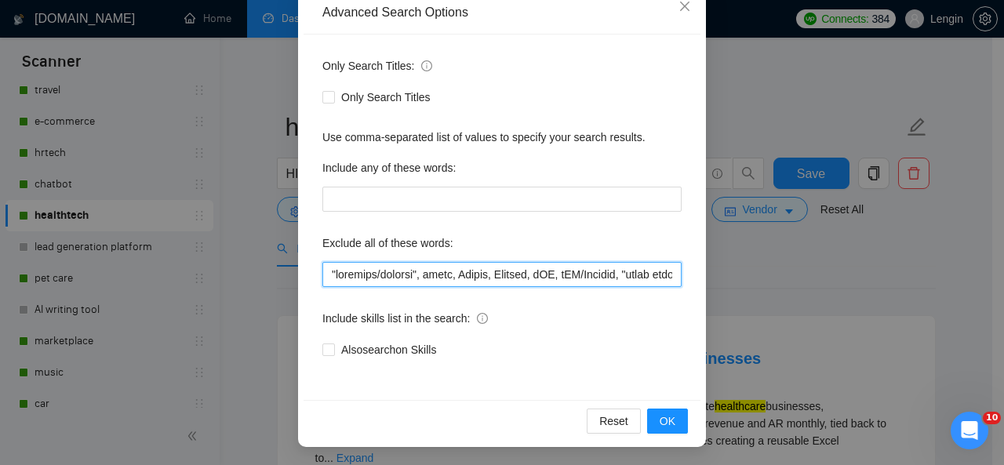
click at [324, 274] on input "text" at bounding box center [501, 274] width 359 height 25
paste input "Obsidian"
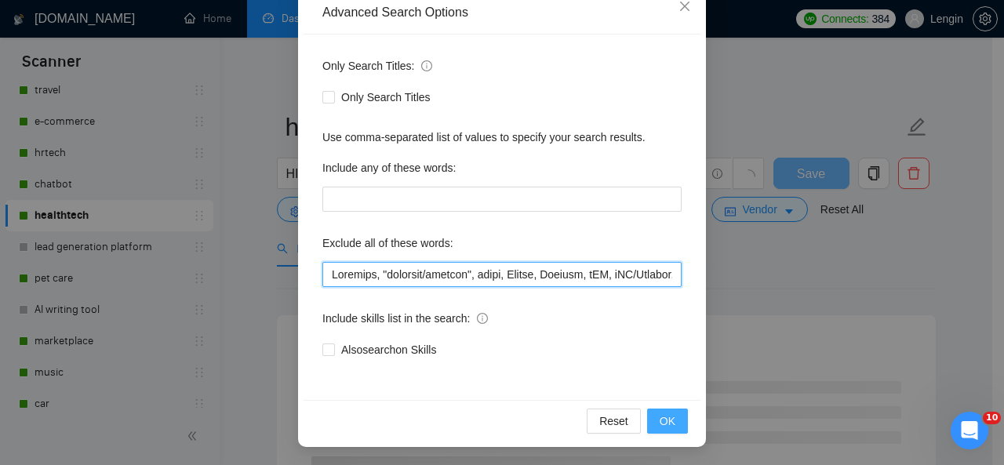
type input "Loremips, "dolorsit/ametcon", adipi, Elitse, Doeiusm, tEM, iNC/Utlabor, "etdol …"
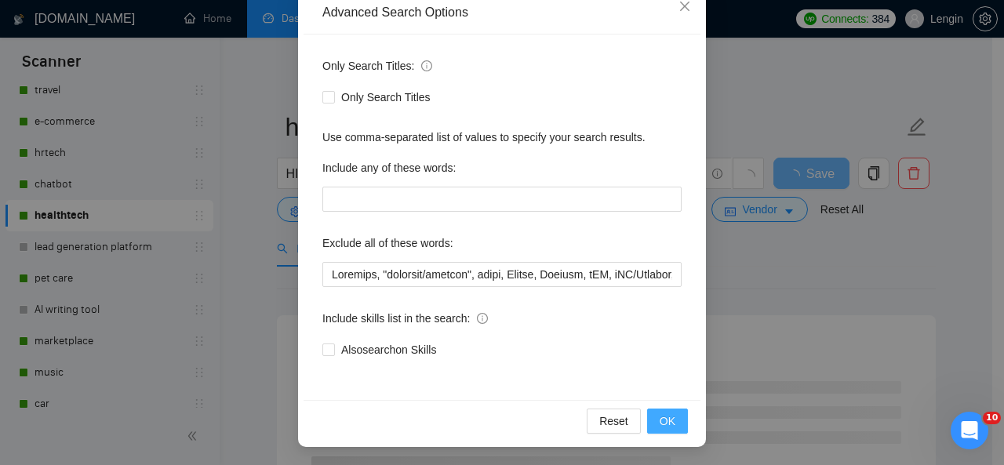
click at [659, 428] on span "OK" at bounding box center [667, 420] width 16 height 17
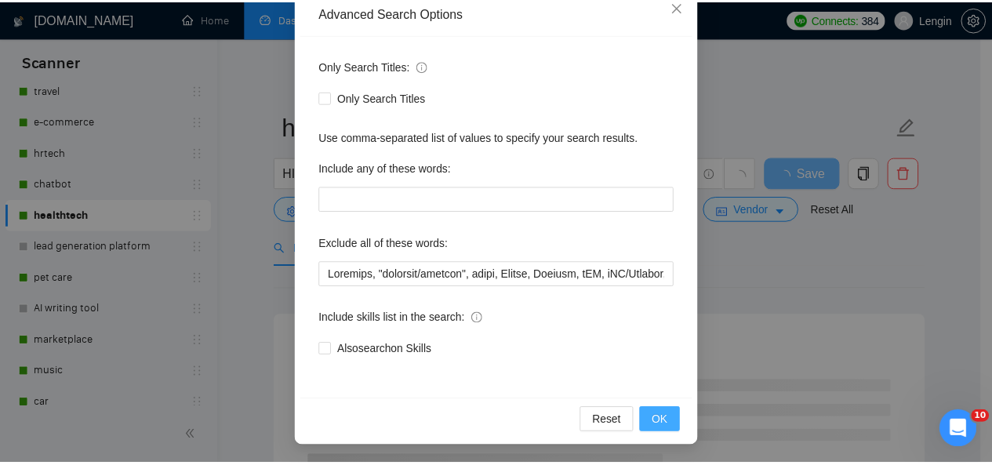
scroll to position [108, 0]
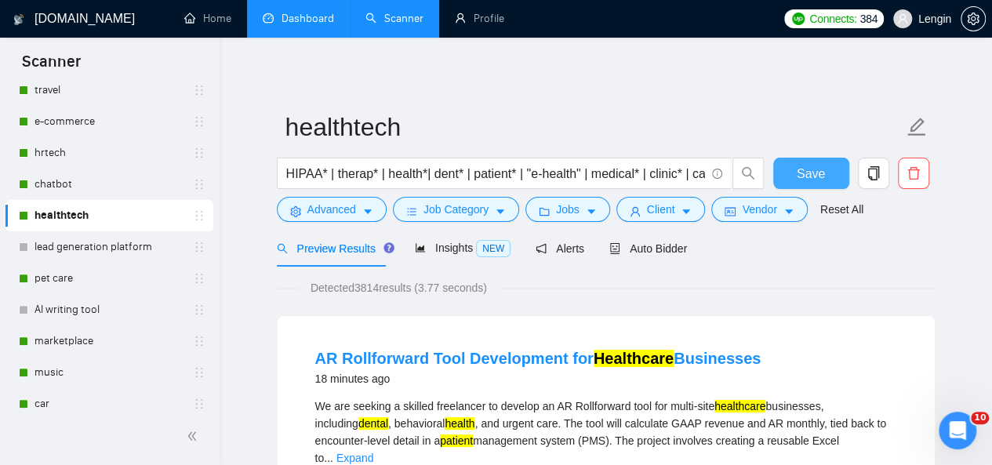
click at [797, 173] on span "Save" at bounding box center [811, 174] width 28 height 20
click at [292, 13] on link "Dashboard" at bounding box center [298, 18] width 71 height 13
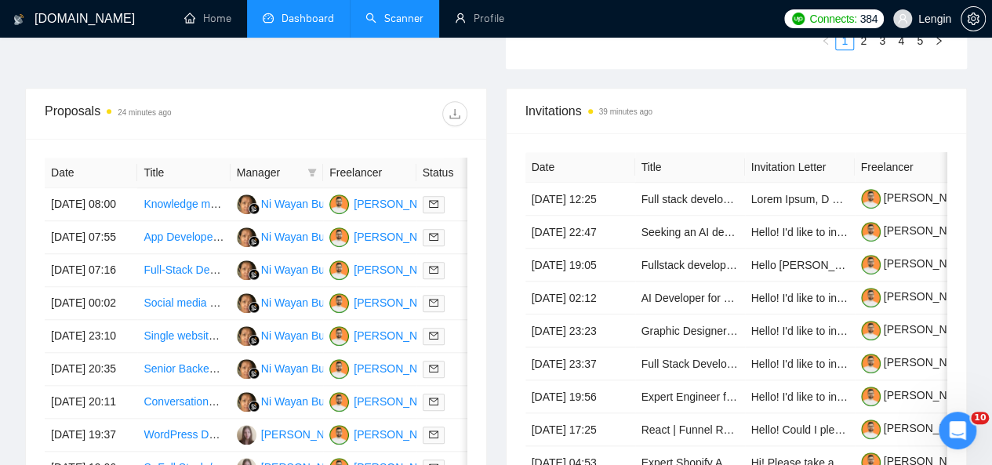
scroll to position [578, 0]
click at [189, 252] on td "App Developer Needed: React, Next.js, Supabase & PostgreSQL Expertise" at bounding box center [183, 236] width 93 height 33
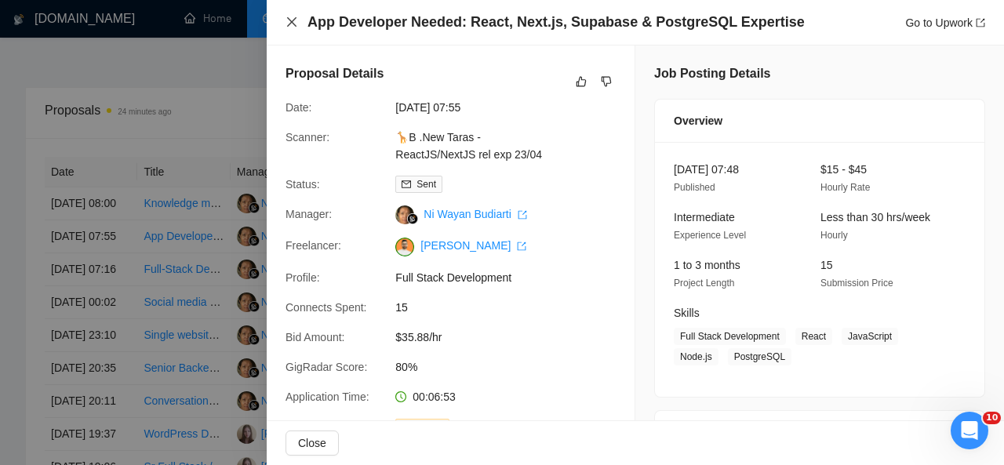
click at [292, 21] on icon "close" at bounding box center [291, 21] width 9 height 9
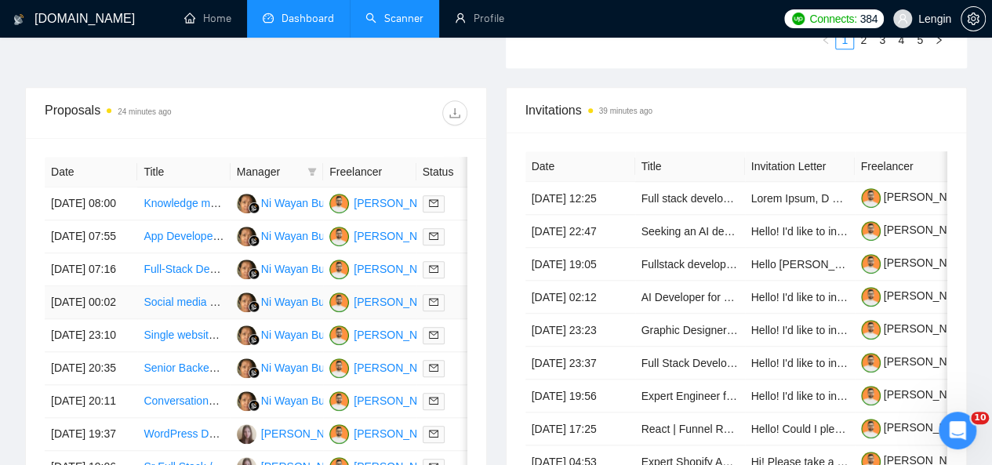
click at [205, 319] on td "Social media designer/manager" at bounding box center [183, 302] width 93 height 33
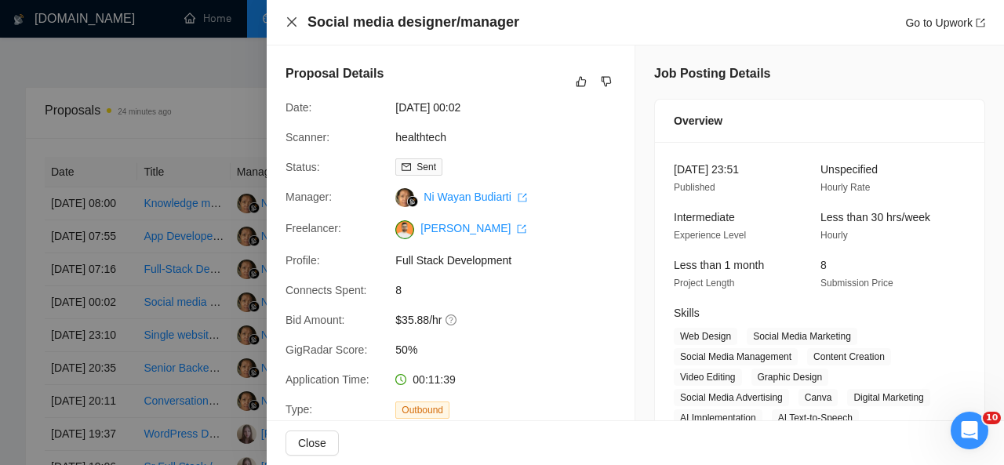
click at [292, 20] on icon "close" at bounding box center [291, 22] width 13 height 13
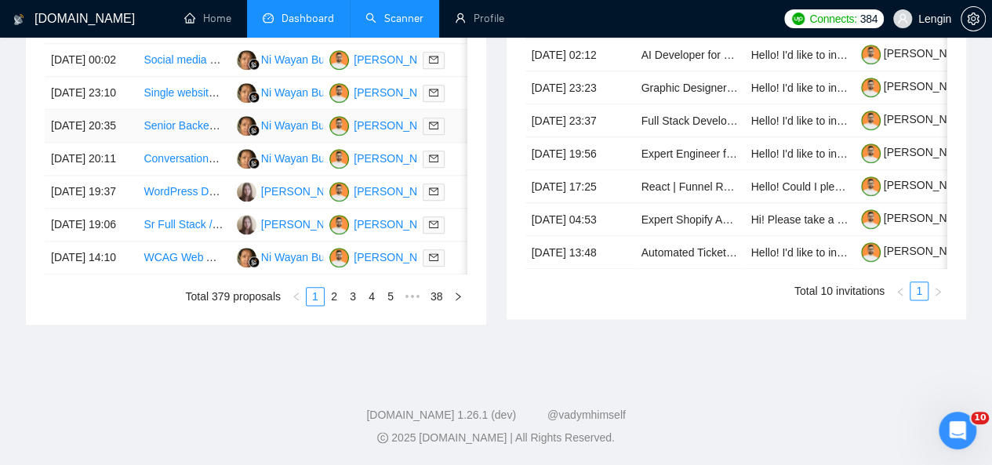
scroll to position [877, 0]
click at [339, 305] on link "2" at bounding box center [333, 296] width 17 height 17
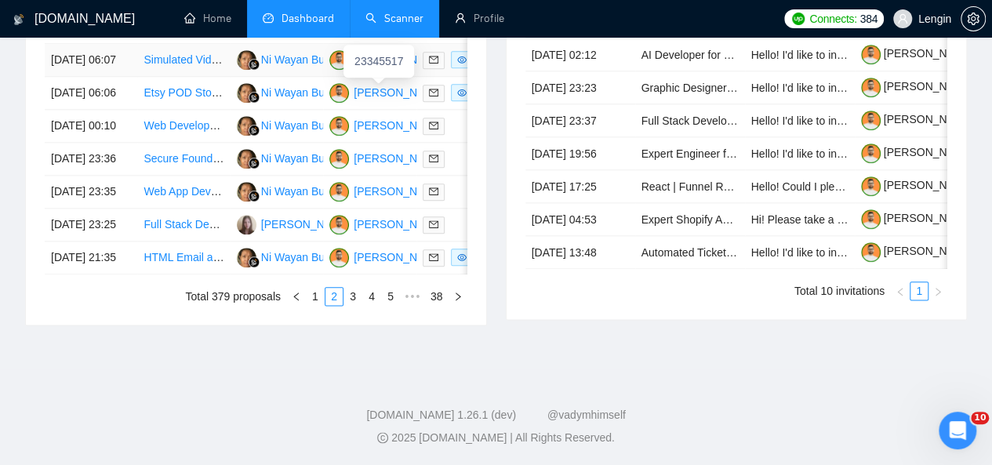
scroll to position [827, 0]
click at [354, 305] on link "3" at bounding box center [352, 296] width 17 height 17
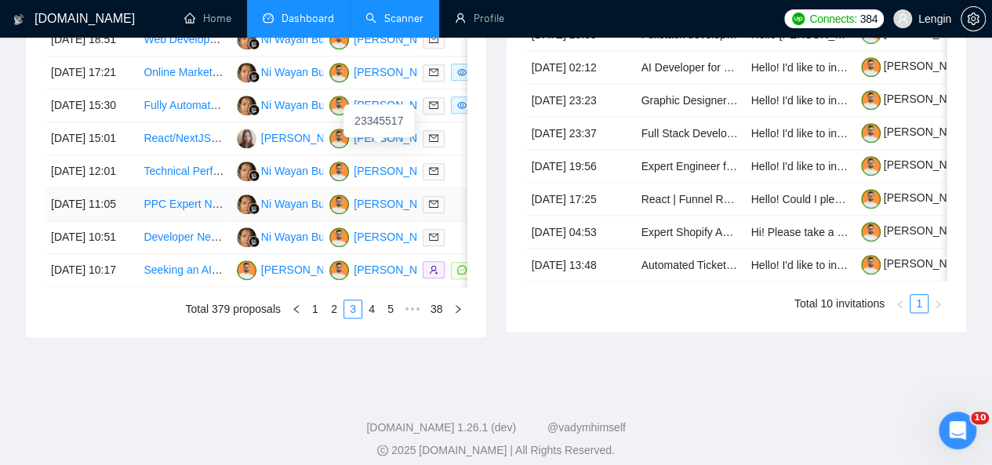
scroll to position [808, 0]
click at [375, 317] on link "4" at bounding box center [371, 308] width 17 height 17
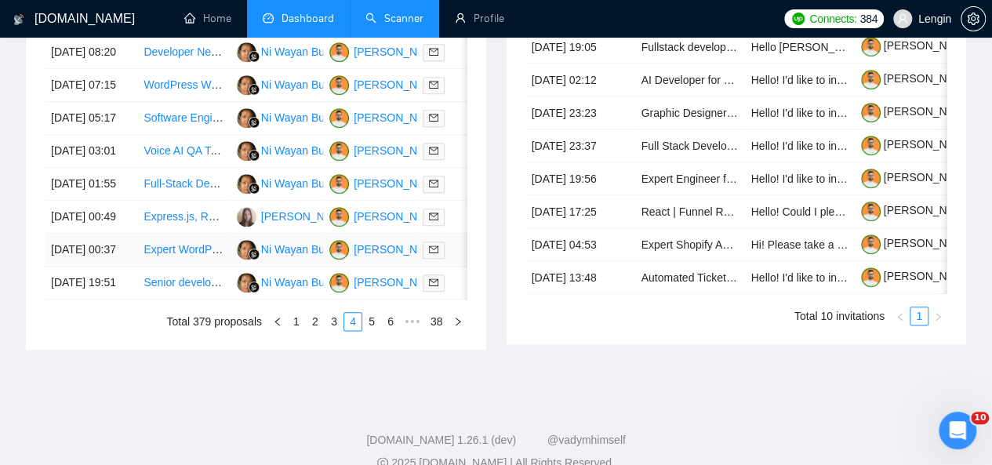
scroll to position [834, 0]
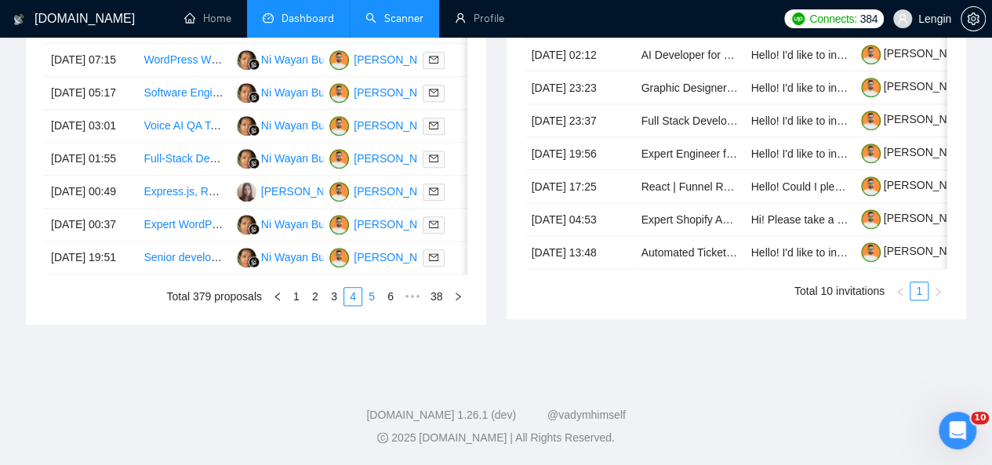
click at [376, 305] on link "5" at bounding box center [371, 296] width 17 height 17
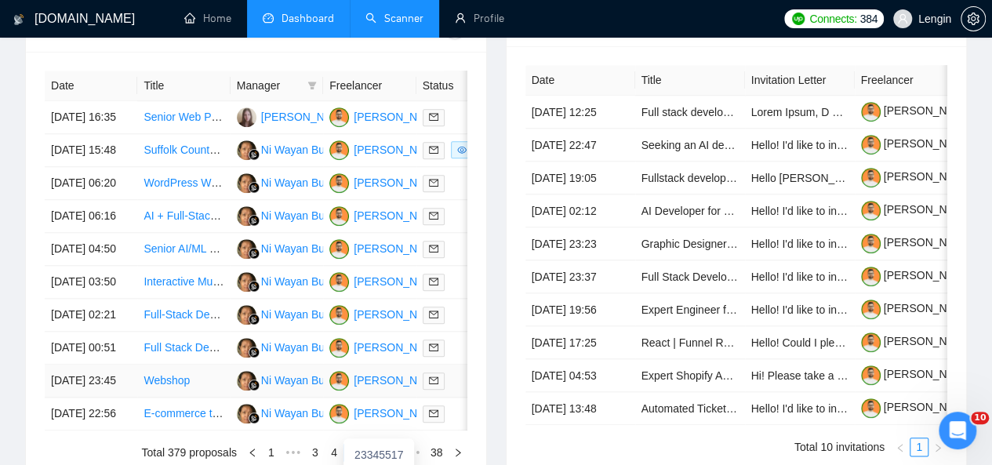
scroll to position [830, 0]
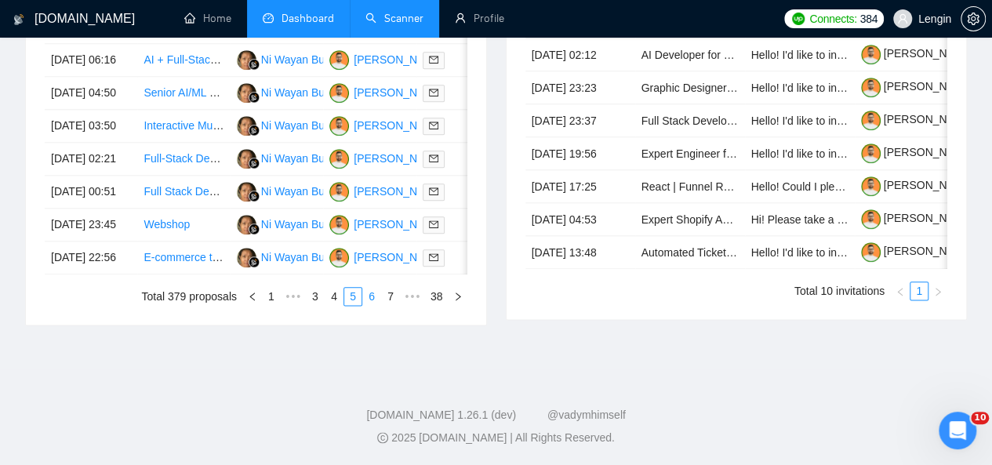
click at [376, 305] on link "6" at bounding box center [371, 296] width 17 height 17
click at [376, 305] on link "7" at bounding box center [371, 296] width 17 height 17
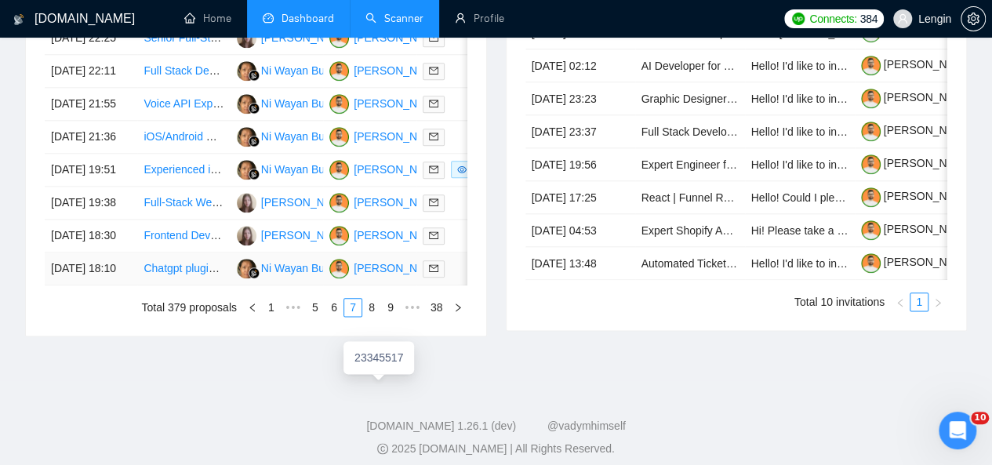
scroll to position [808, 0]
click at [373, 317] on link "8" at bounding box center [371, 308] width 17 height 17
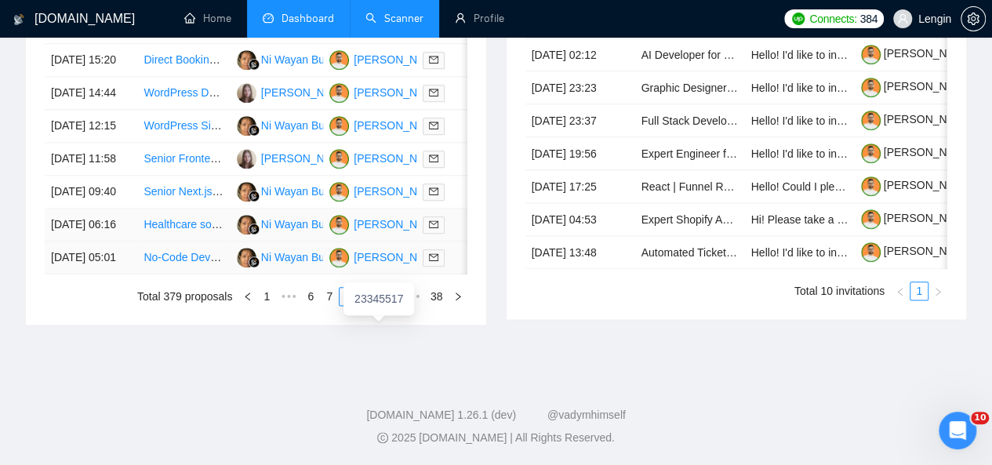
scroll to position [837, 0]
click at [373, 305] on link "9" at bounding box center [366, 296] width 17 height 17
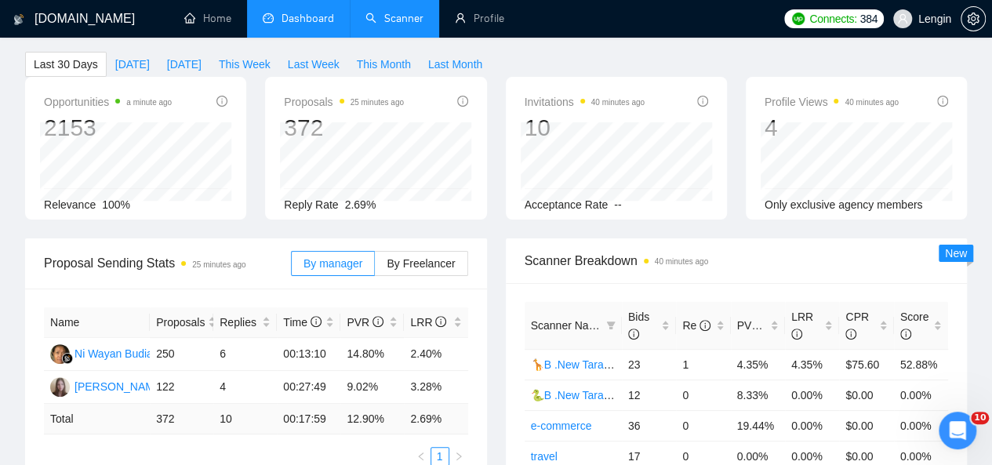
scroll to position [0, 0]
